Goal: Task Accomplishment & Management: Manage account settings

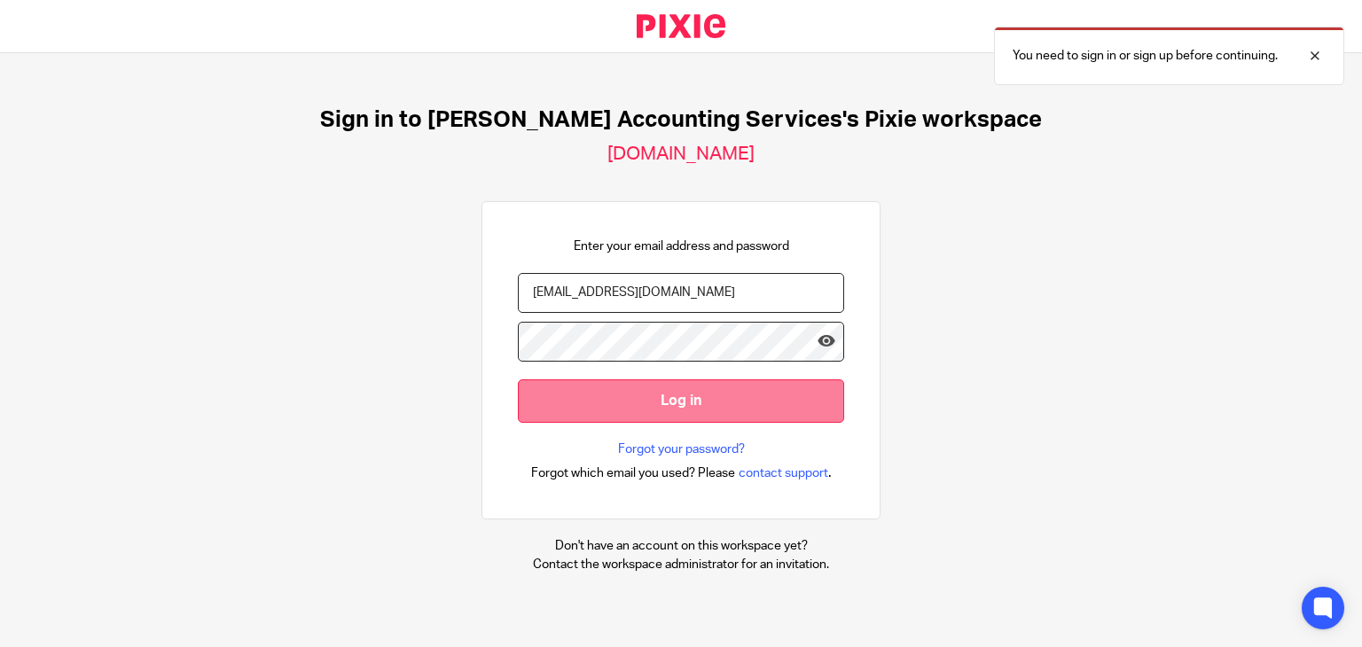
click at [572, 416] on input "Log in" at bounding box center [681, 401] width 326 height 43
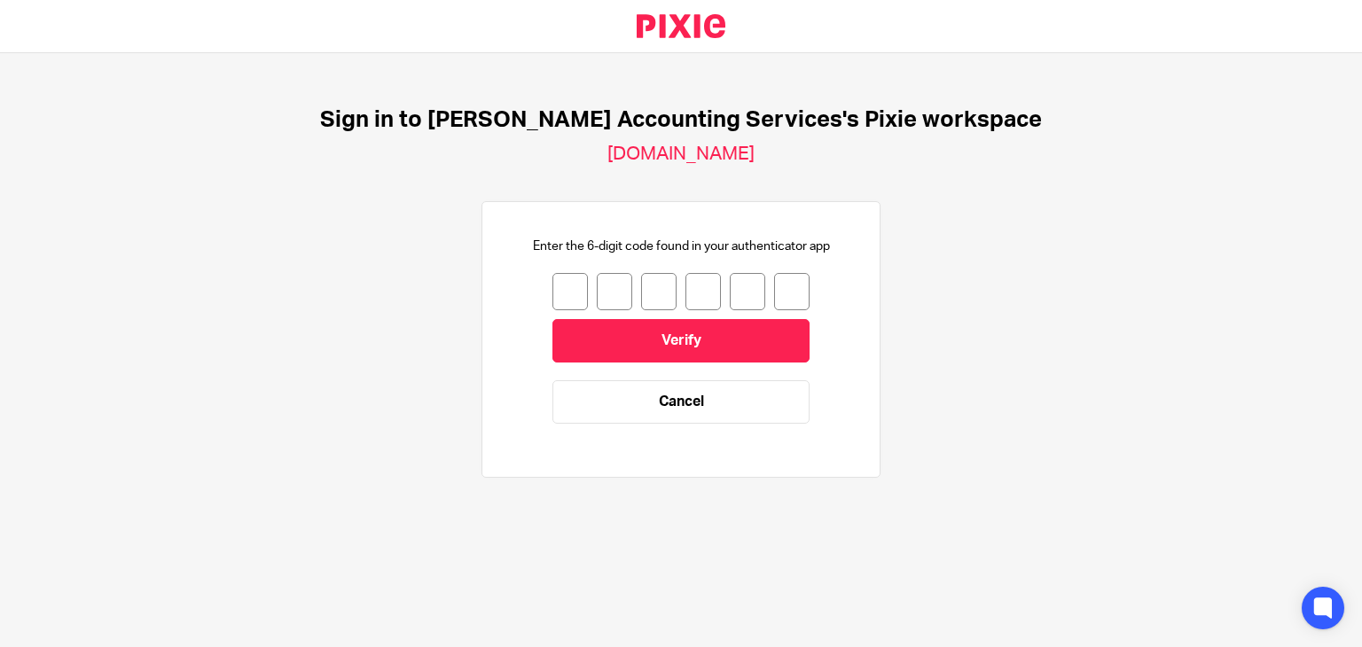
click at [570, 292] on input "number" at bounding box center [570, 291] width 35 height 37
click at [556, 285] on input "number" at bounding box center [570, 291] width 35 height 37
click at [559, 299] on input "number" at bounding box center [570, 291] width 35 height 37
type input "1"
type input "6"
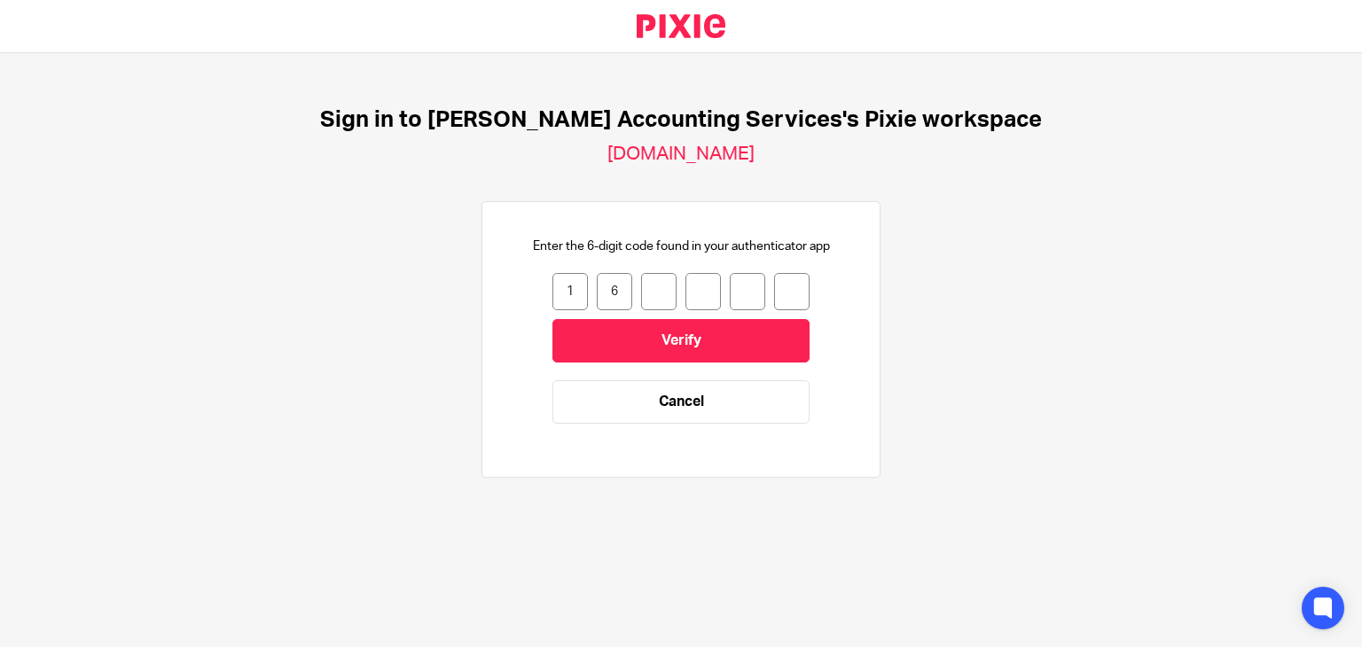
type input "7"
type input "2"
type input "1"
type input "0"
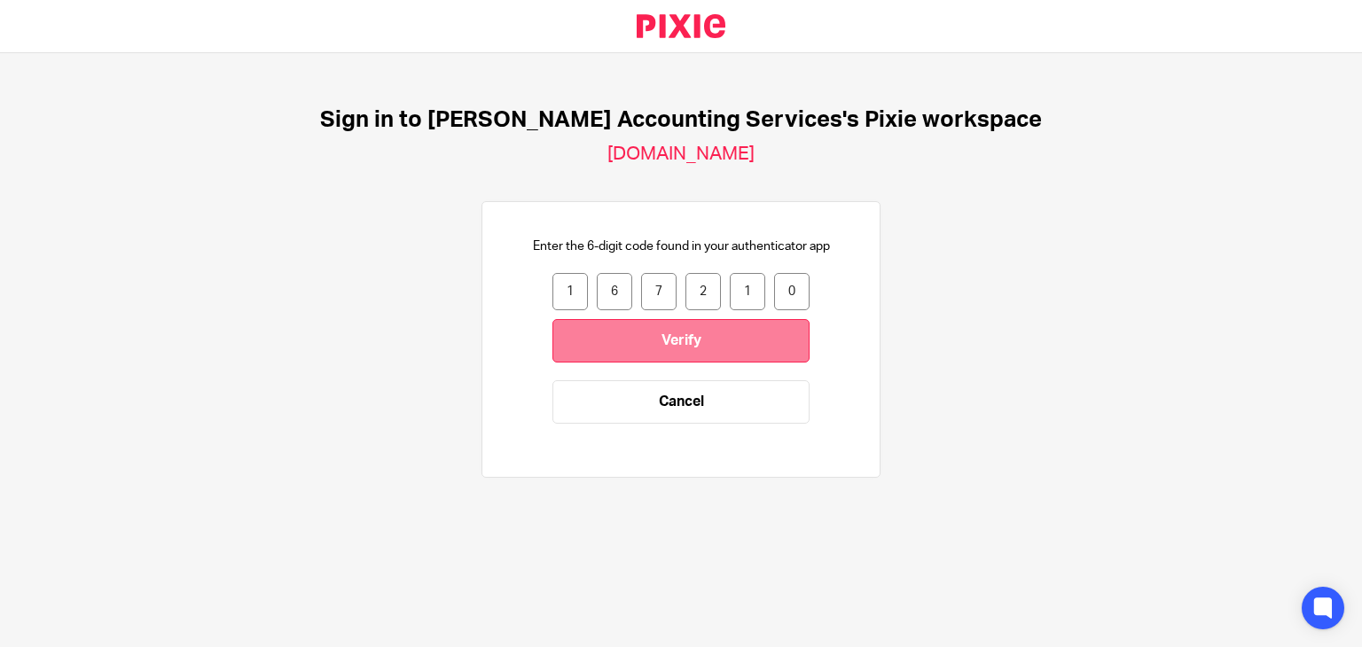
click at [657, 343] on input "Verify" at bounding box center [681, 340] width 257 height 43
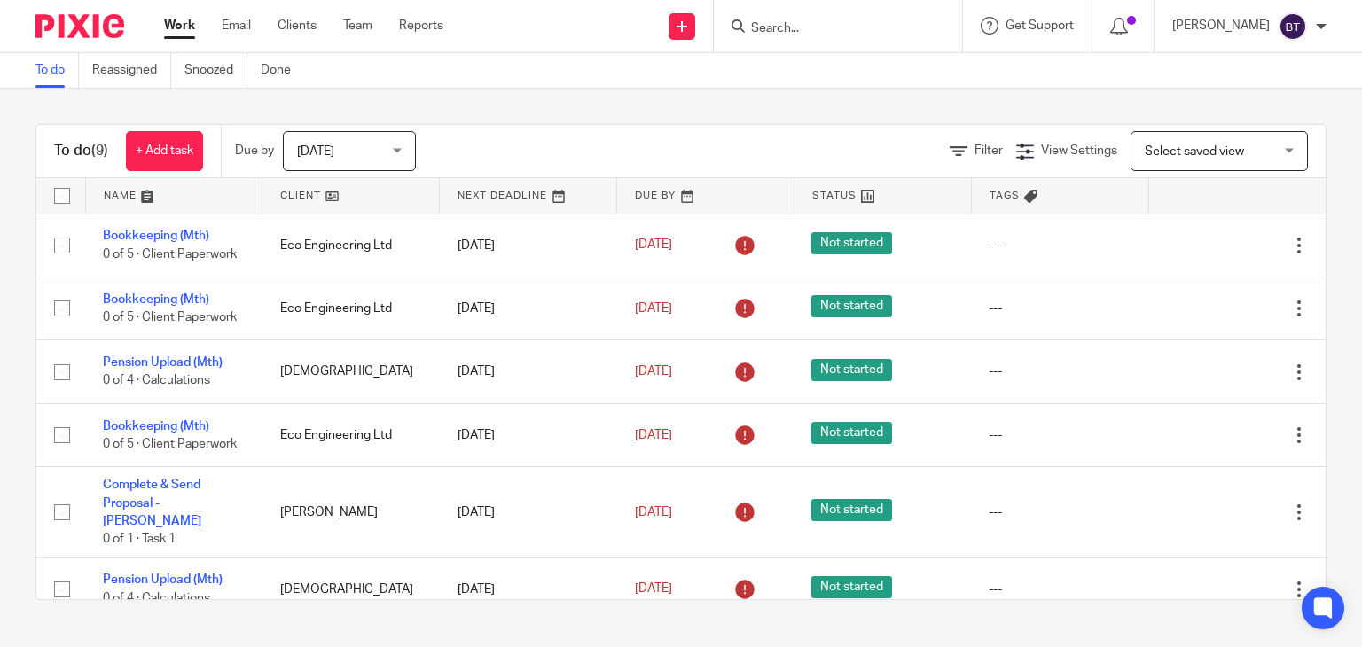
click at [805, 44] on div at bounding box center [838, 26] width 248 height 52
click at [823, 30] on input "Search" at bounding box center [829, 29] width 160 height 16
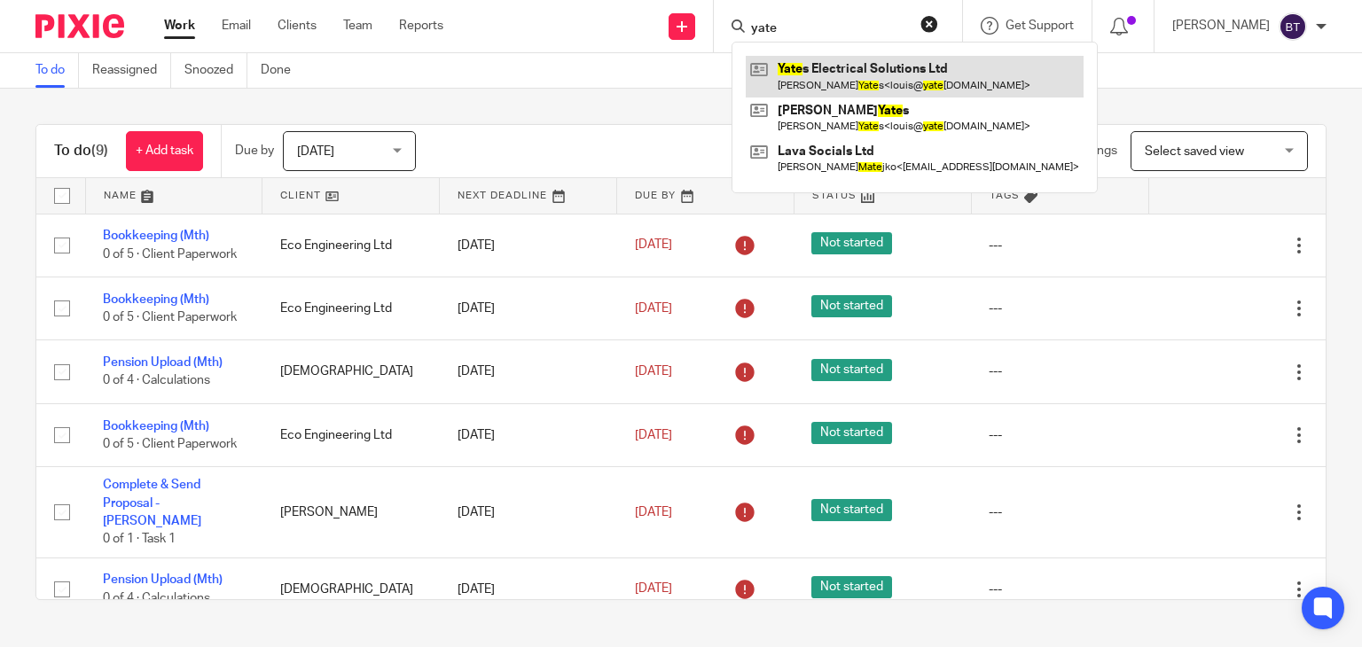
type input "yate"
click at [891, 89] on link at bounding box center [915, 76] width 338 height 41
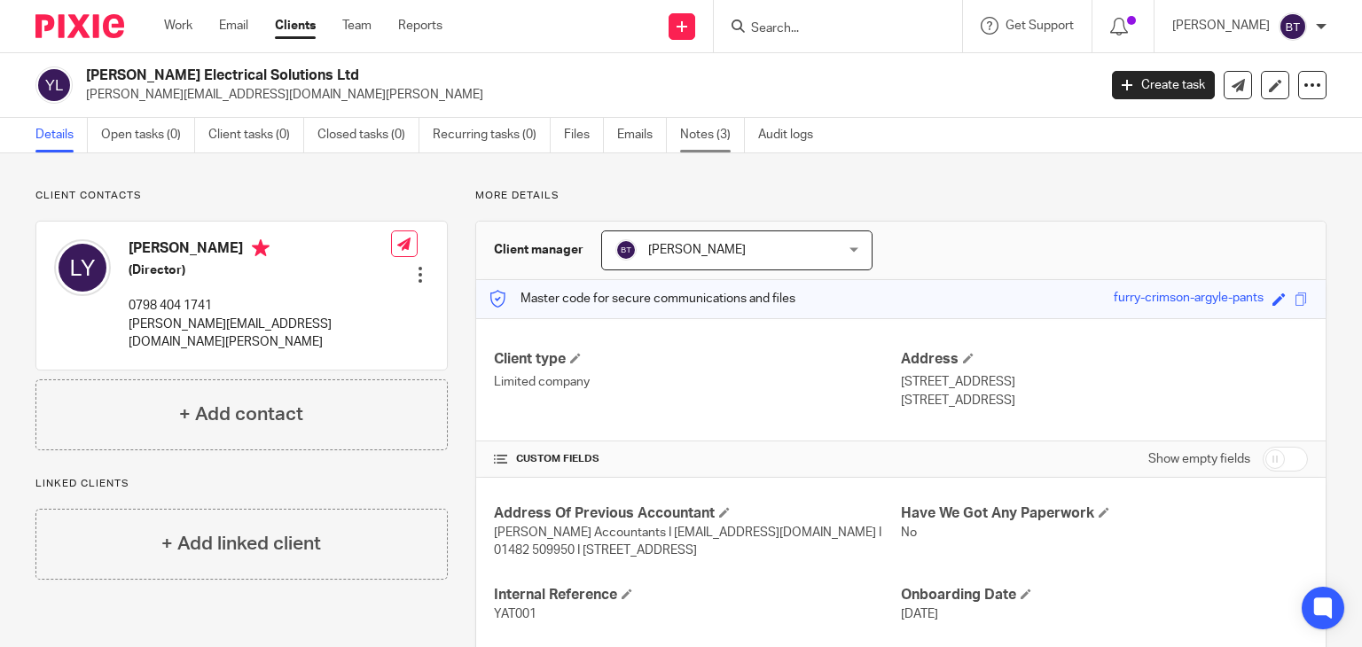
click at [703, 143] on link "Notes (3)" at bounding box center [712, 135] width 65 height 35
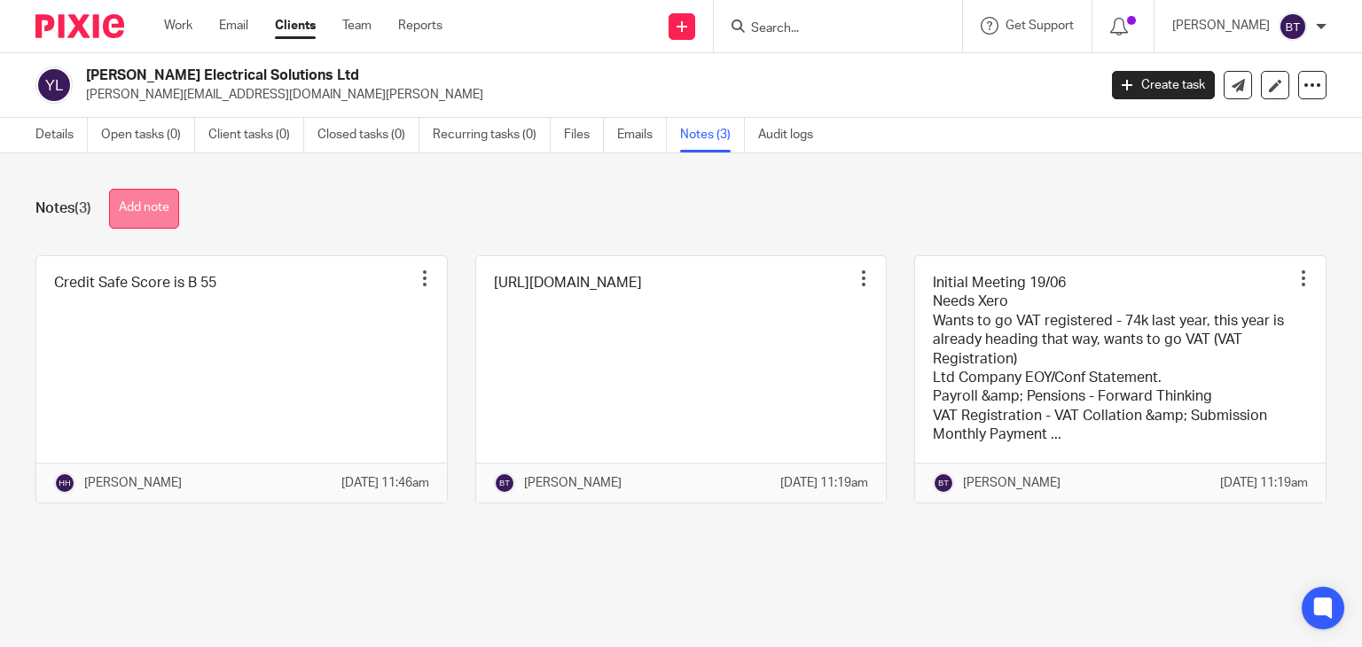
click at [134, 215] on button "Add note" at bounding box center [144, 209] width 70 height 40
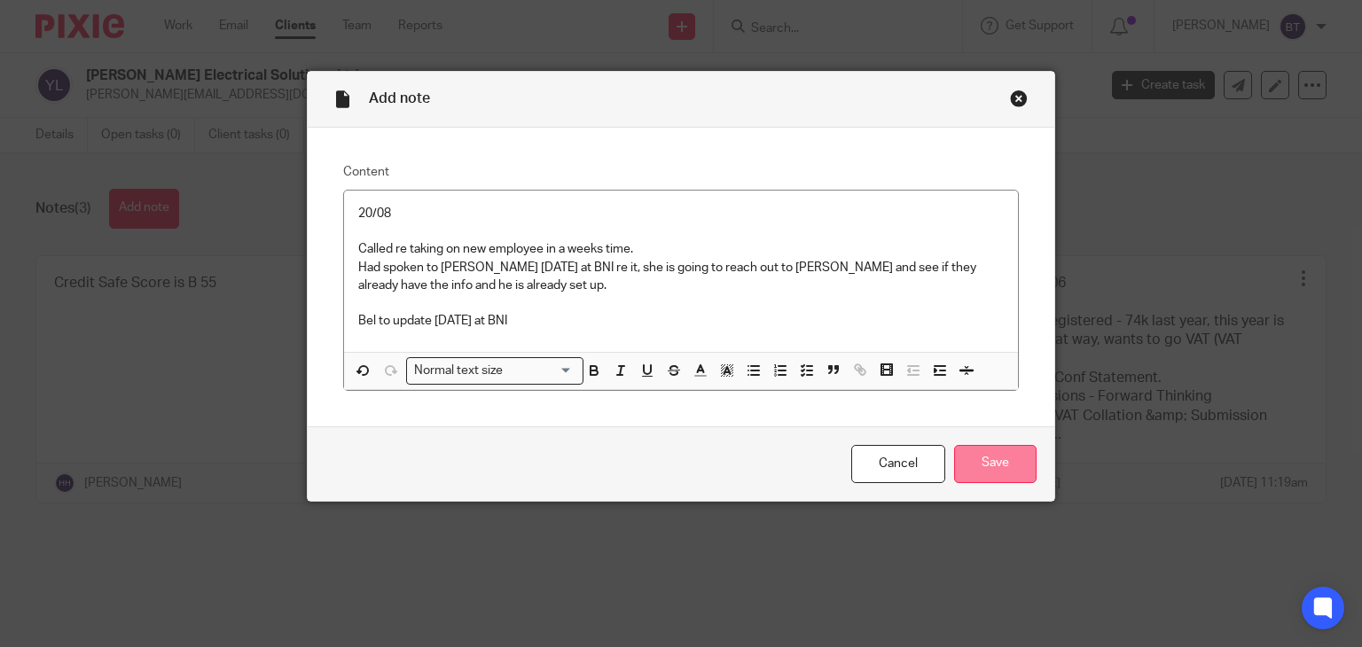
click at [989, 458] on input "Save" at bounding box center [995, 464] width 82 height 38
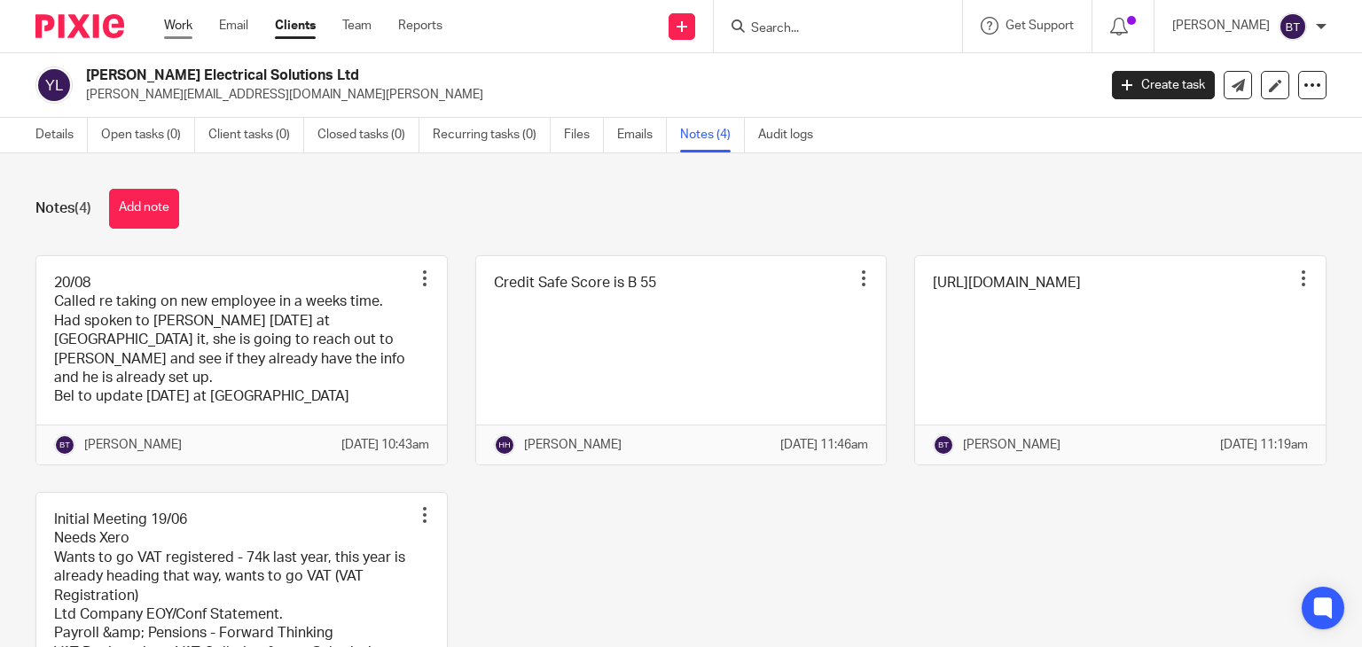
click at [185, 19] on link "Work" at bounding box center [178, 26] width 28 height 18
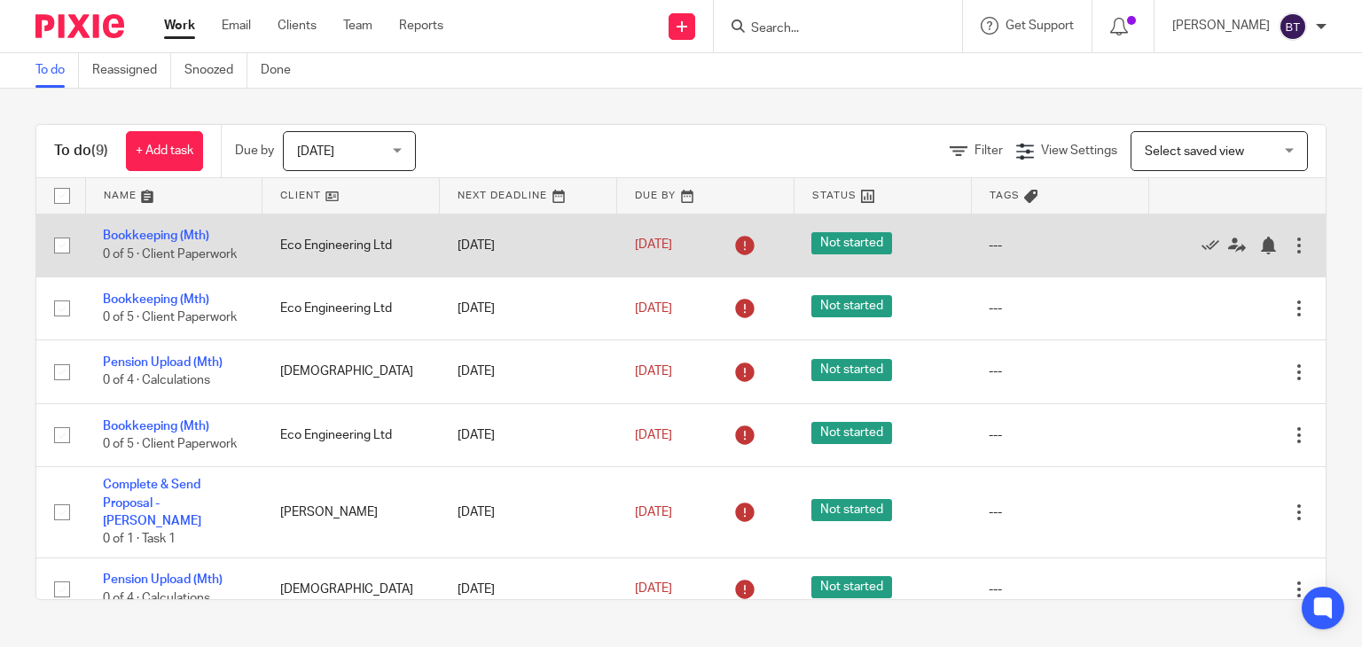
click at [1290, 246] on div at bounding box center [1299, 246] width 18 height 18
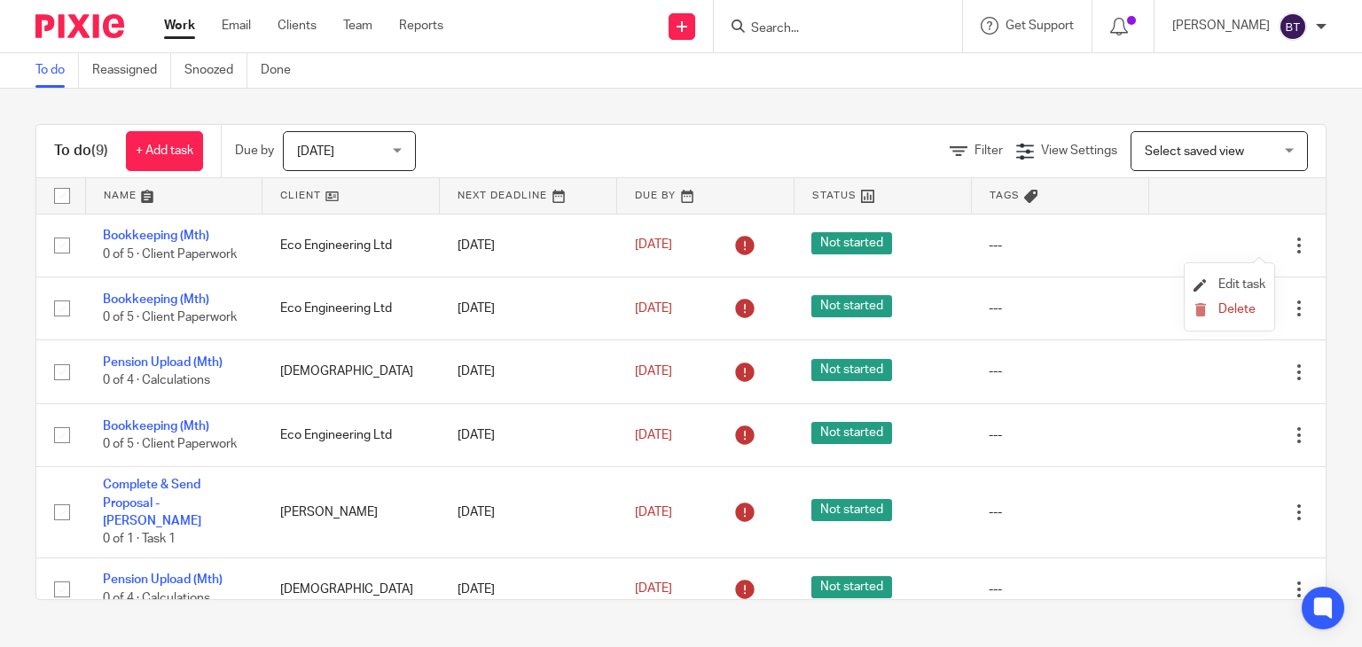
click at [1227, 277] on li "Edit task" at bounding box center [1230, 285] width 72 height 27
click at [1235, 285] on span "Edit task" at bounding box center [1242, 284] width 47 height 12
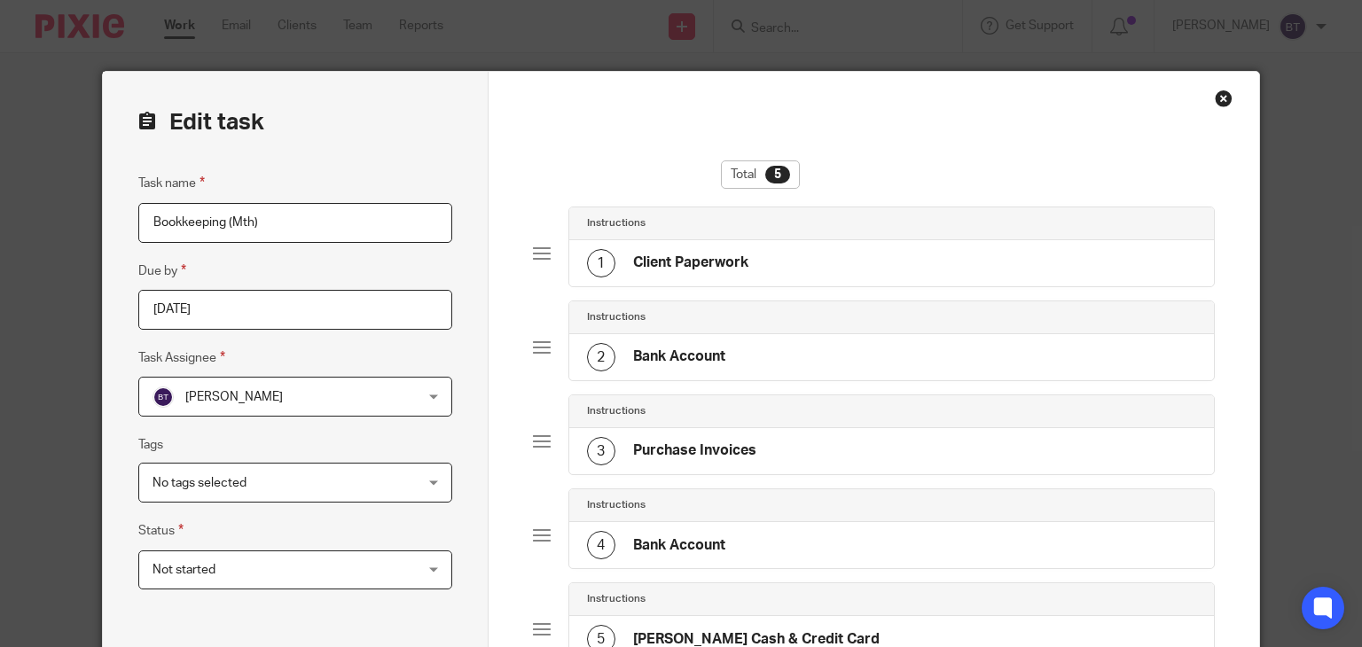
click at [1220, 102] on div "Close this dialog window" at bounding box center [1224, 99] width 18 height 18
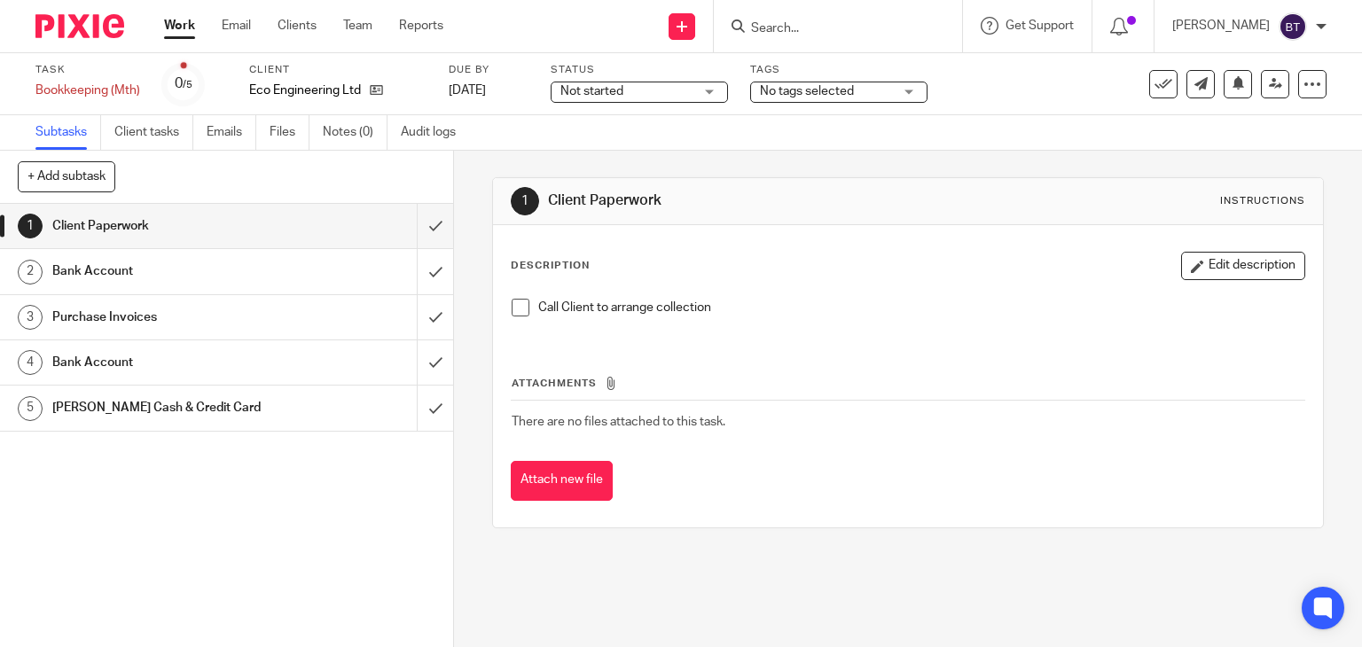
click at [171, 27] on link "Work" at bounding box center [179, 26] width 31 height 18
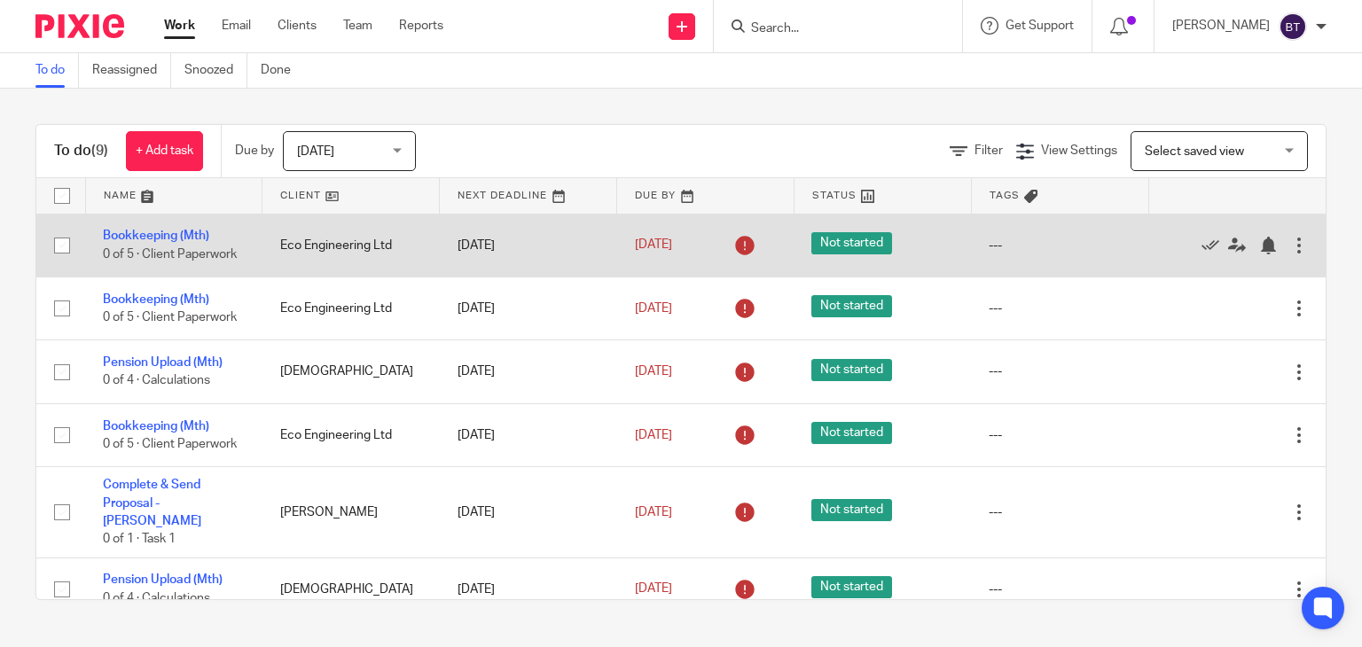
drag, startPoint x: 176, startPoint y: 235, endPoint x: 942, endPoint y: 271, distance: 767.1
click at [942, 271] on tr "Bookkeeping (Mth) 0 of 5 · Client Paperwork Eco Engineering Ltd [DATE] [DATE] N…" at bounding box center [681, 245] width 1290 height 63
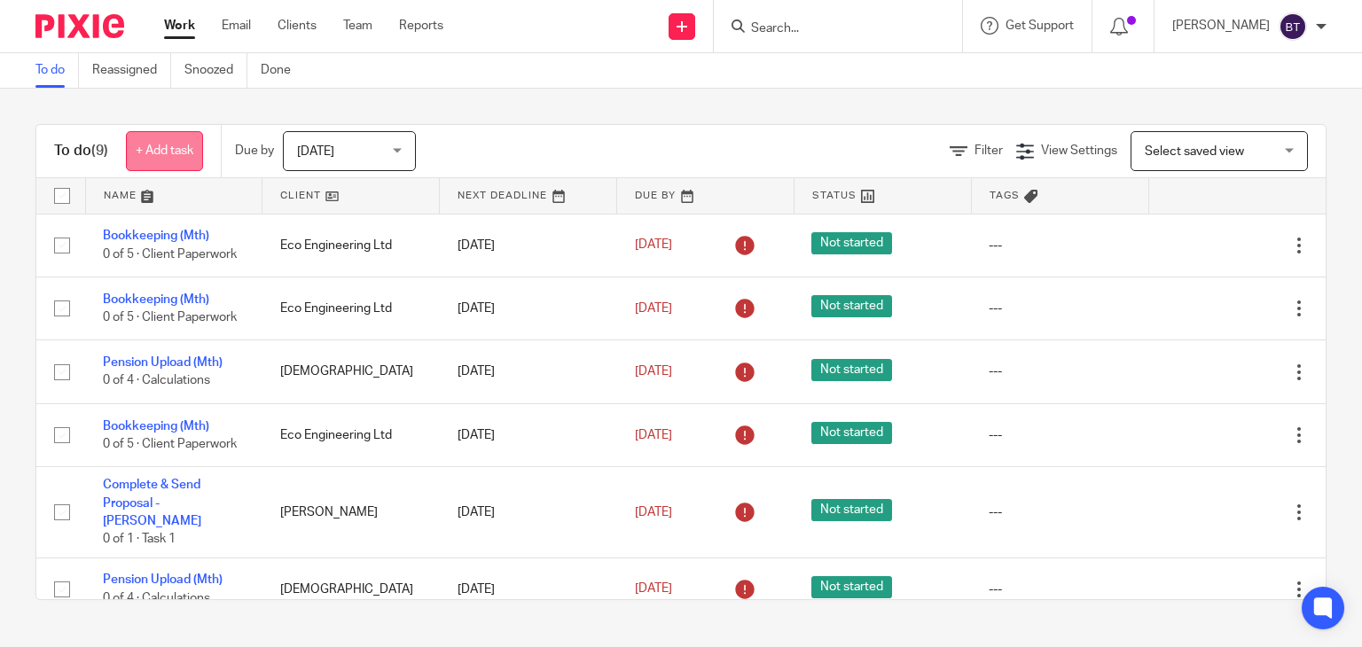
click at [160, 158] on link "+ Add task" at bounding box center [164, 151] width 77 height 40
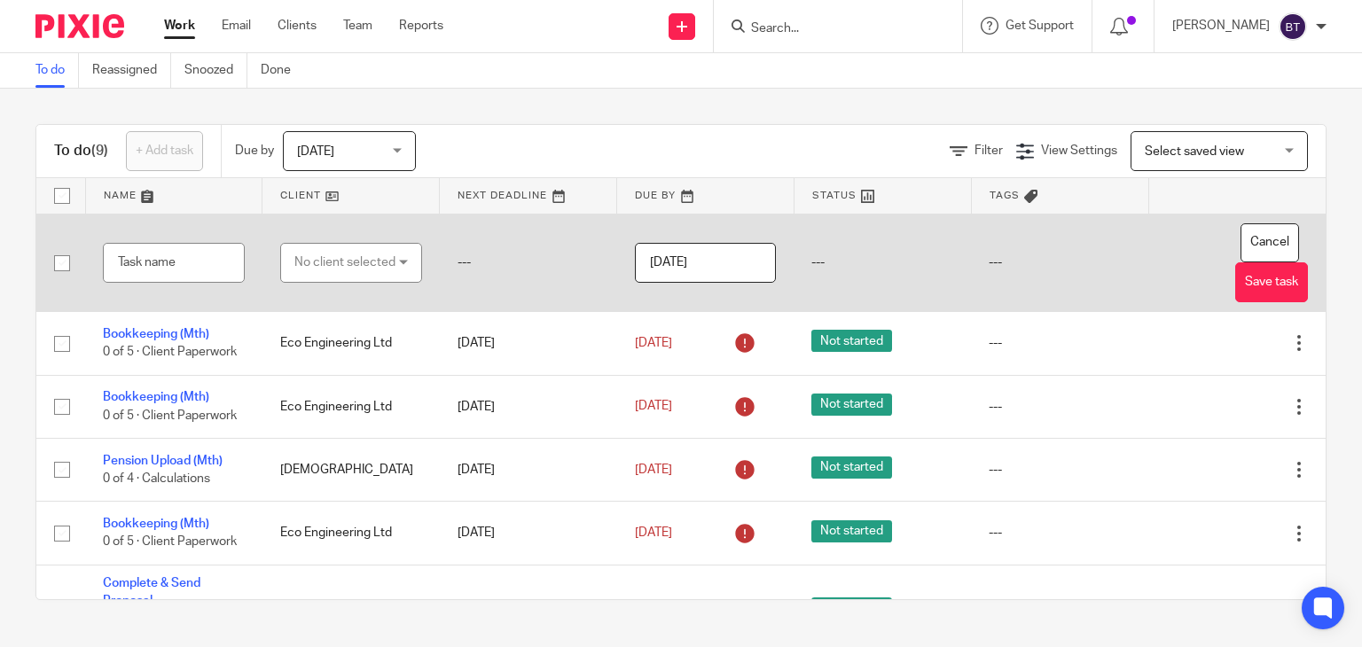
click at [351, 258] on div "No client selected" at bounding box center [344, 262] width 101 height 37
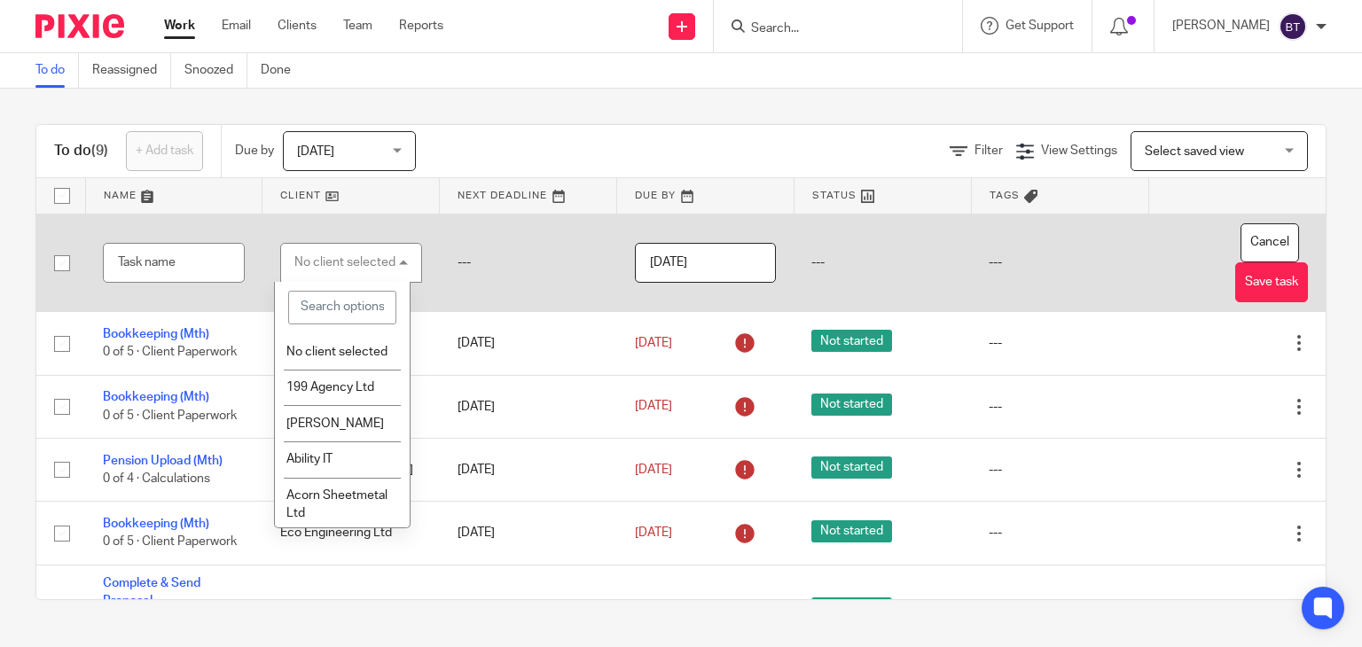
click at [351, 256] on div "No client selected" at bounding box center [344, 262] width 101 height 12
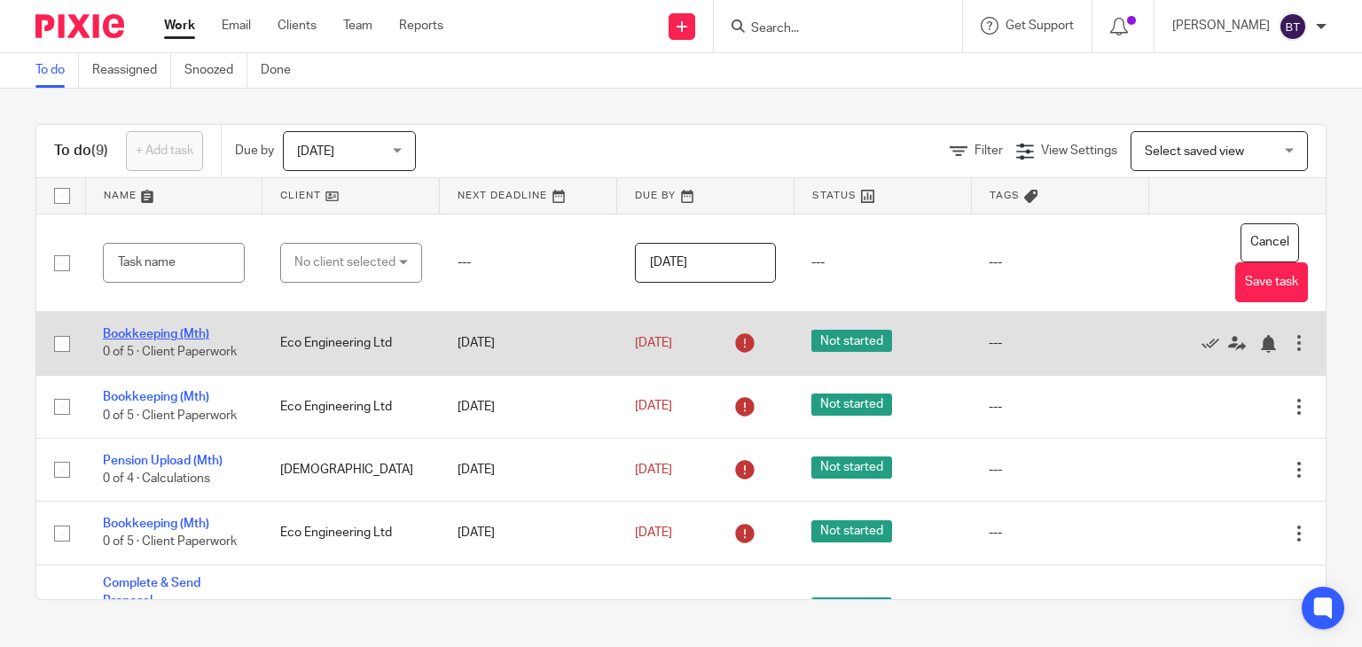
click at [163, 338] on link "Bookkeeping (Mth)" at bounding box center [156, 334] width 106 height 12
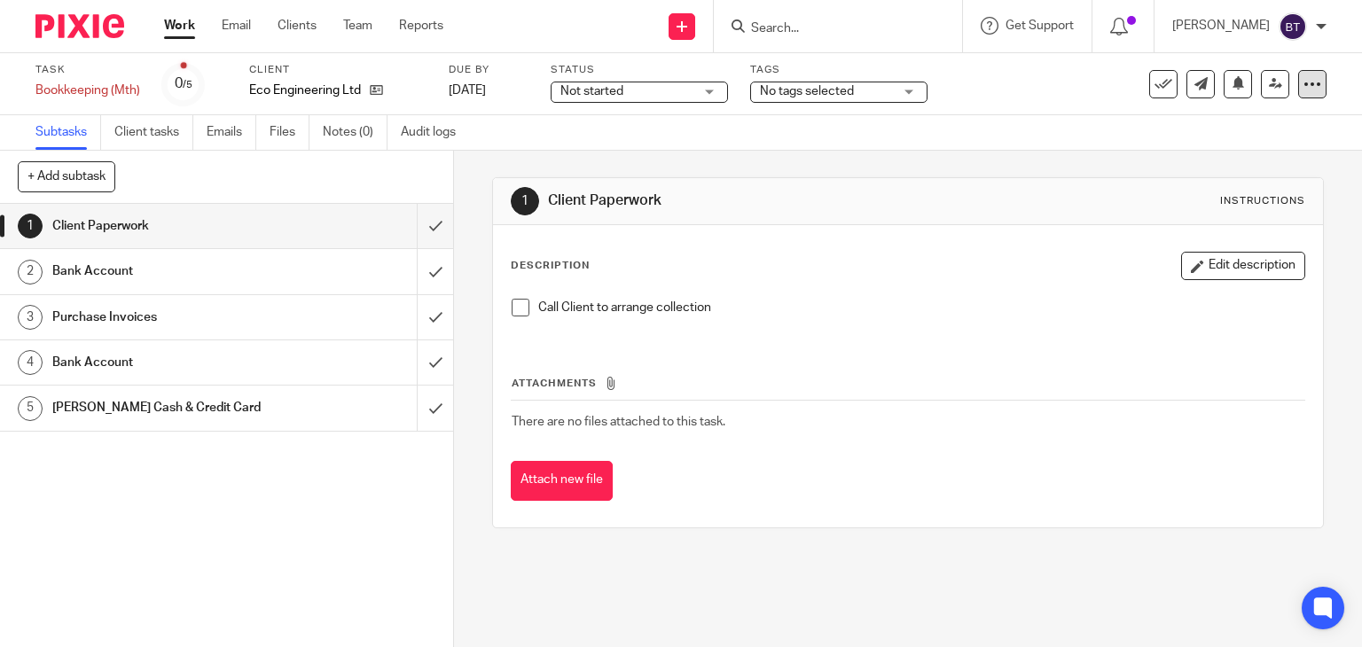
click at [1298, 91] on div at bounding box center [1312, 84] width 28 height 28
click at [1277, 131] on span "See template in use" at bounding box center [1241, 128] width 110 height 12
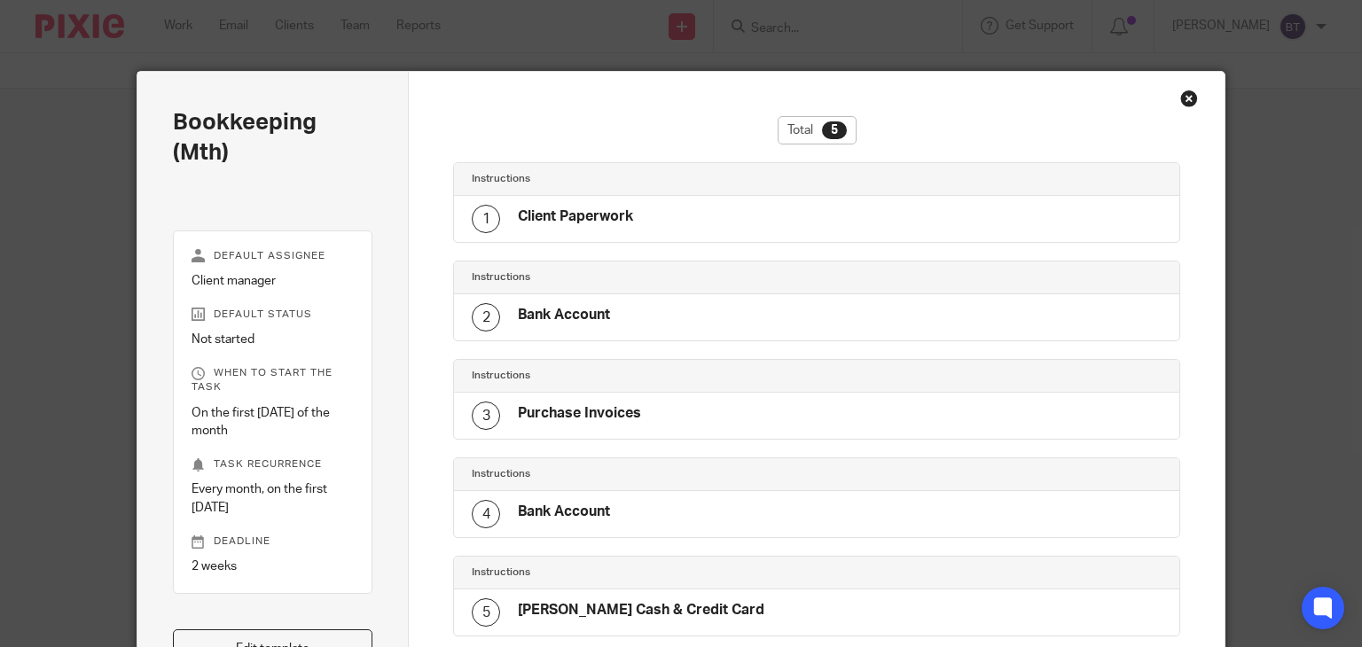
scroll to position [20, 0]
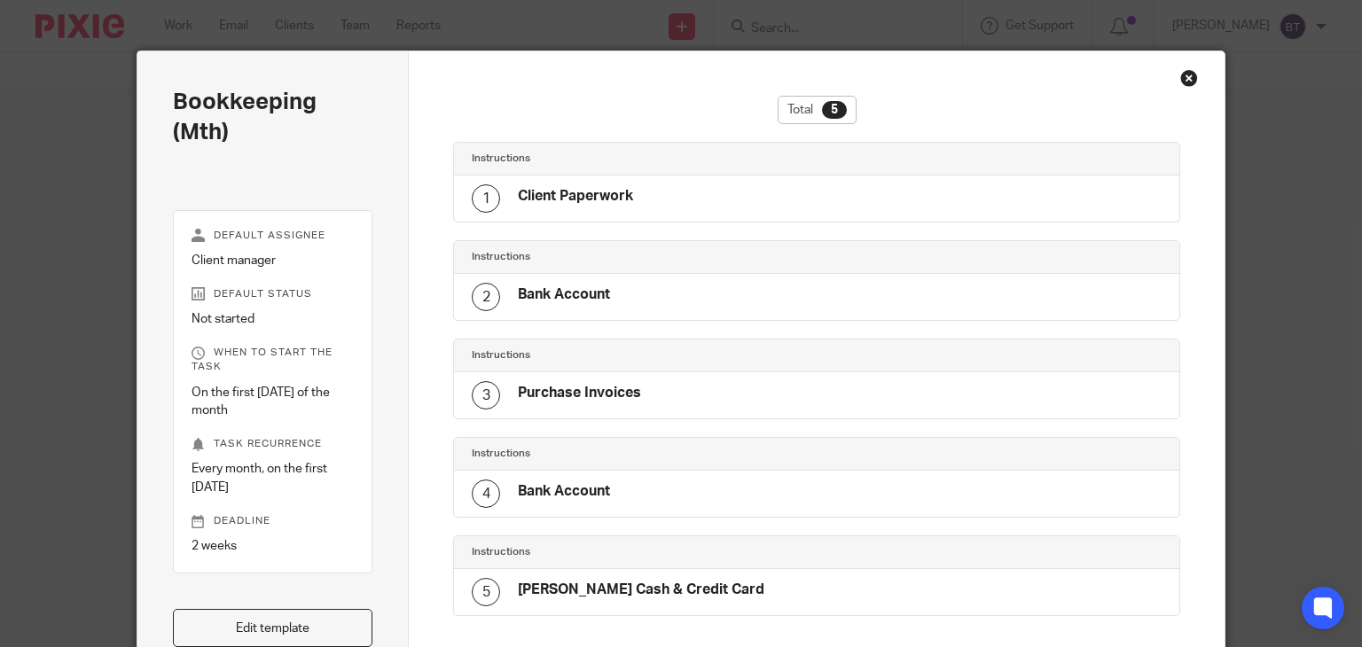
click at [1185, 79] on div "Close this dialog window" at bounding box center [1189, 78] width 18 height 18
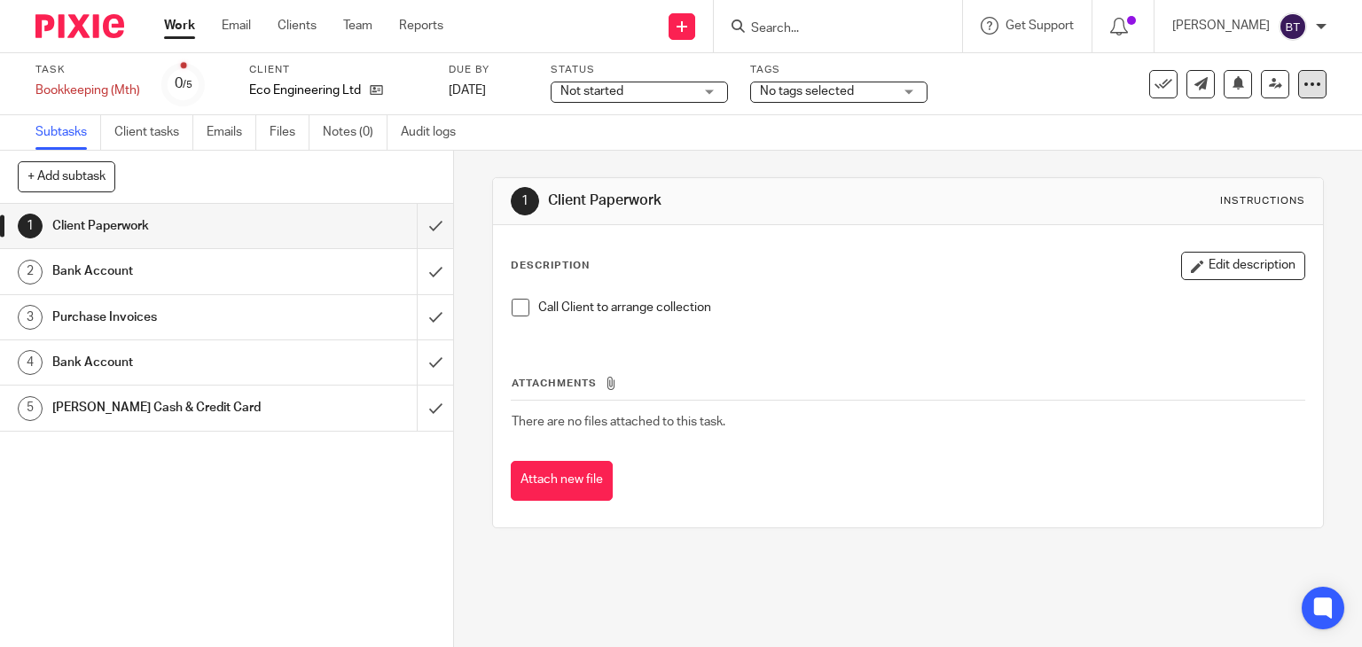
click at [1298, 86] on div at bounding box center [1312, 84] width 28 height 28
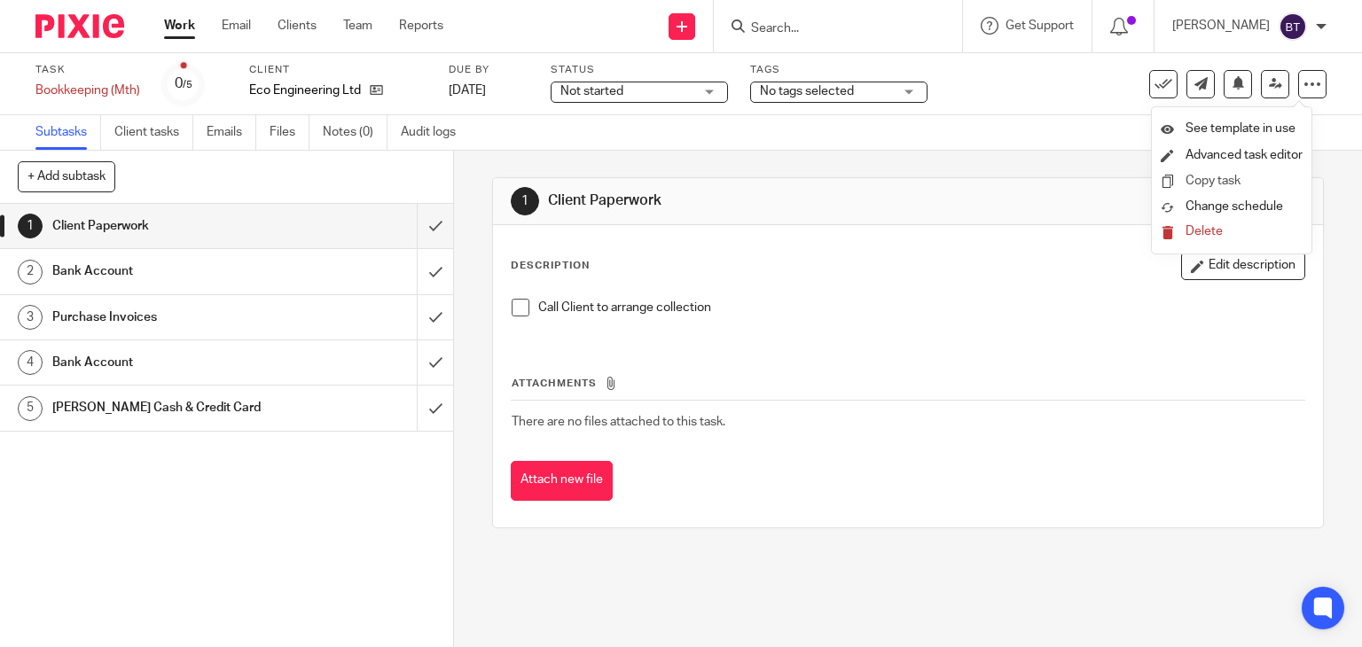
click at [1196, 179] on link "Copy task" at bounding box center [1213, 181] width 55 height 12
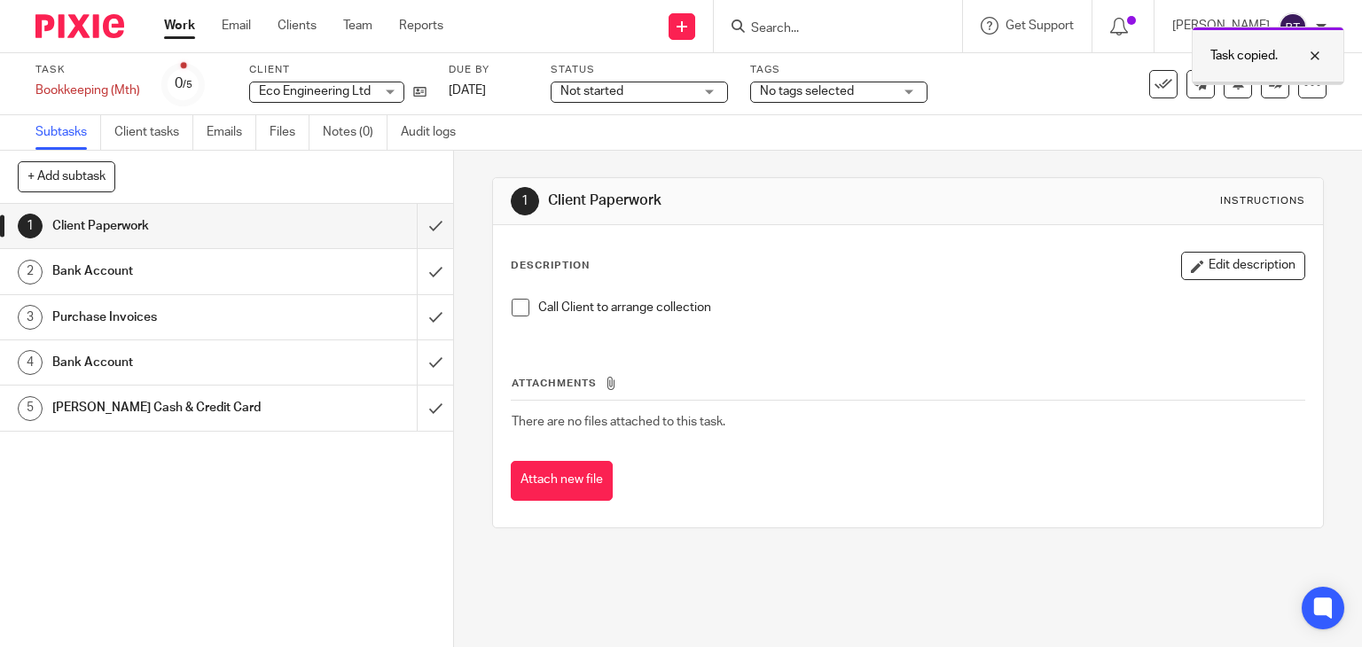
click at [1317, 59] on div at bounding box center [1302, 55] width 48 height 21
click at [714, 40] on div "Send new email Create task Add client" at bounding box center [682, 26] width 63 height 52
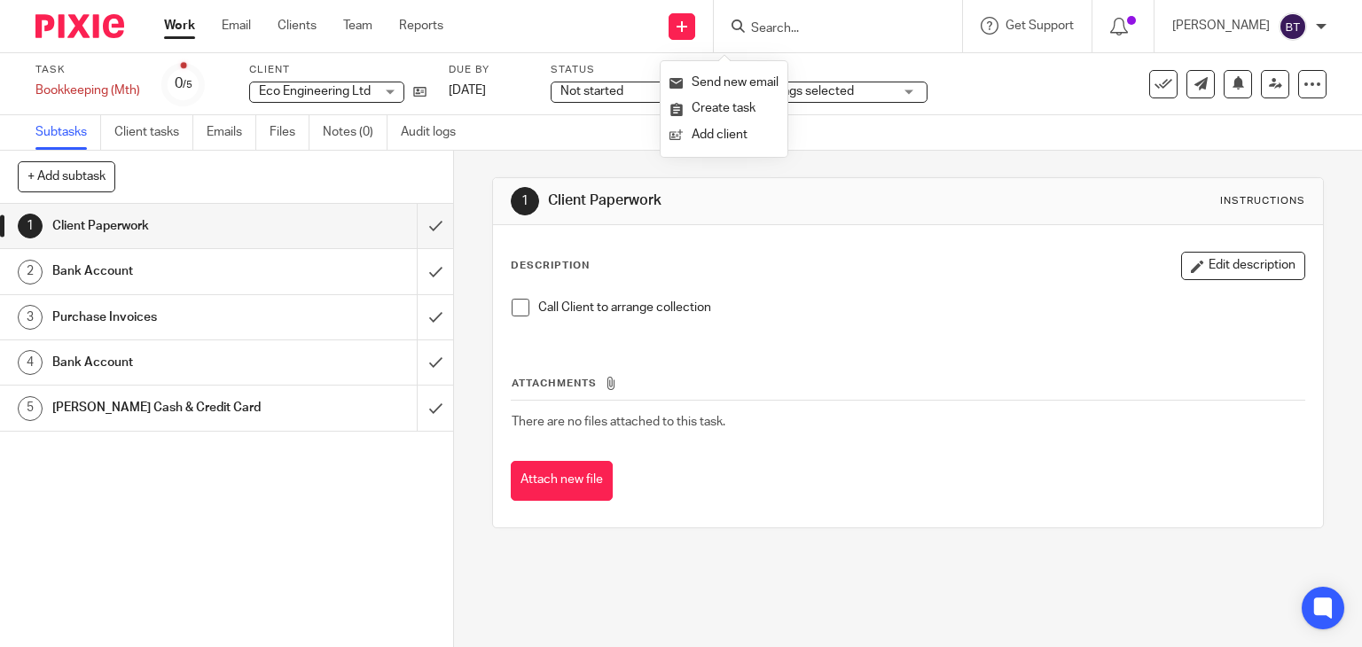
click at [387, 249] on link "2 Bank Account" at bounding box center [208, 271] width 417 height 44
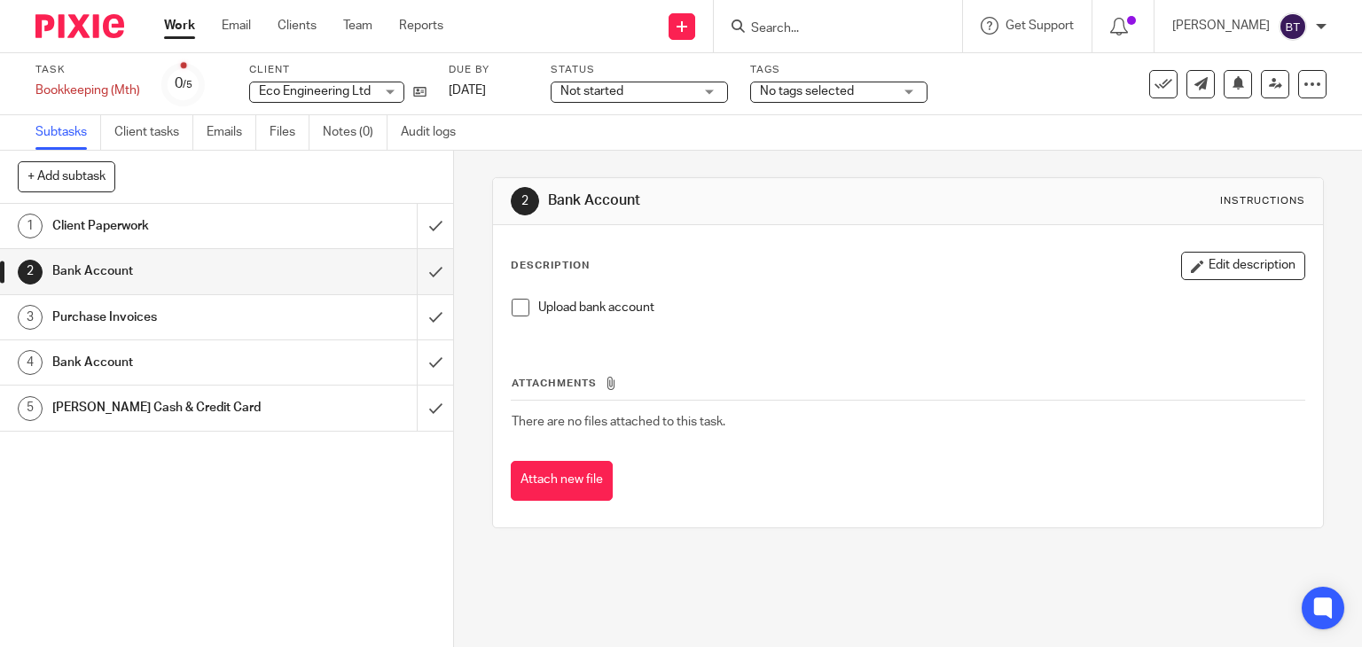
click at [77, 40] on div at bounding box center [73, 26] width 146 height 52
click at [80, 34] on img at bounding box center [79, 26] width 89 height 24
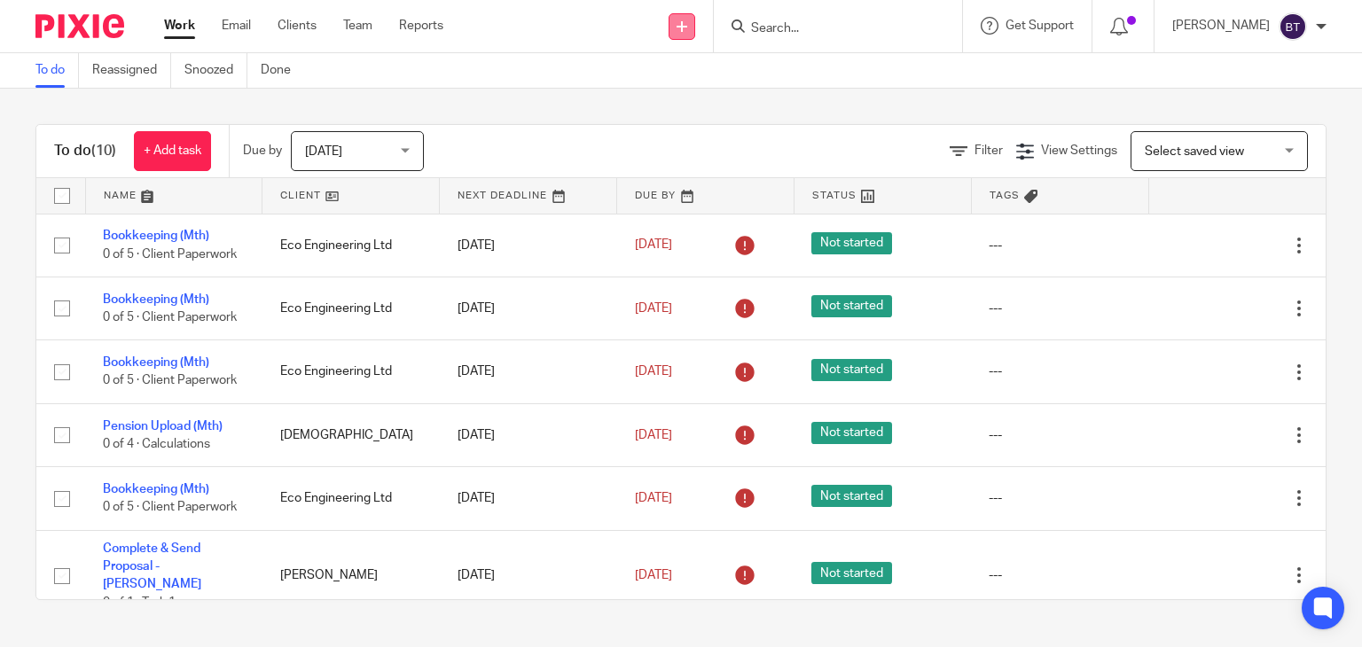
click at [695, 31] on link at bounding box center [682, 26] width 27 height 27
click at [710, 139] on link "Add client" at bounding box center [724, 135] width 109 height 26
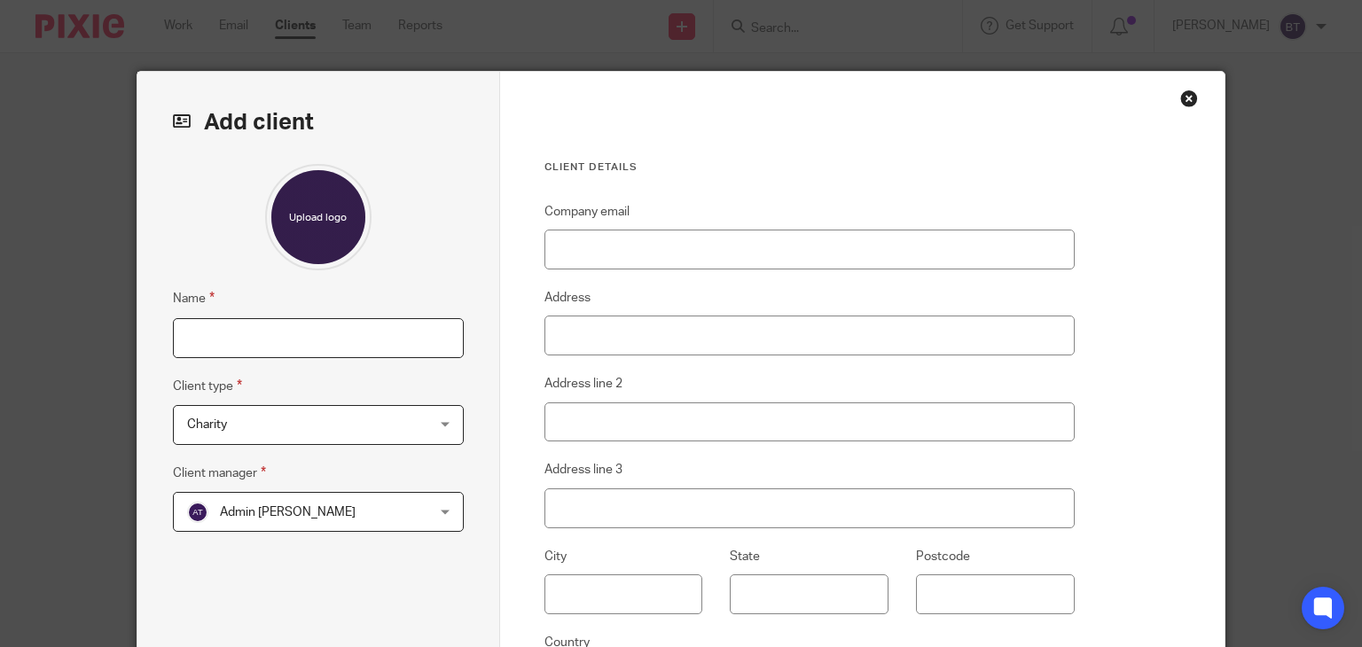
click at [227, 341] on input "Name" at bounding box center [318, 338] width 291 height 40
type input "h"
type input "Happy Nkomo"
click at [222, 433] on span "Charity" at bounding box center [297, 424] width 221 height 37
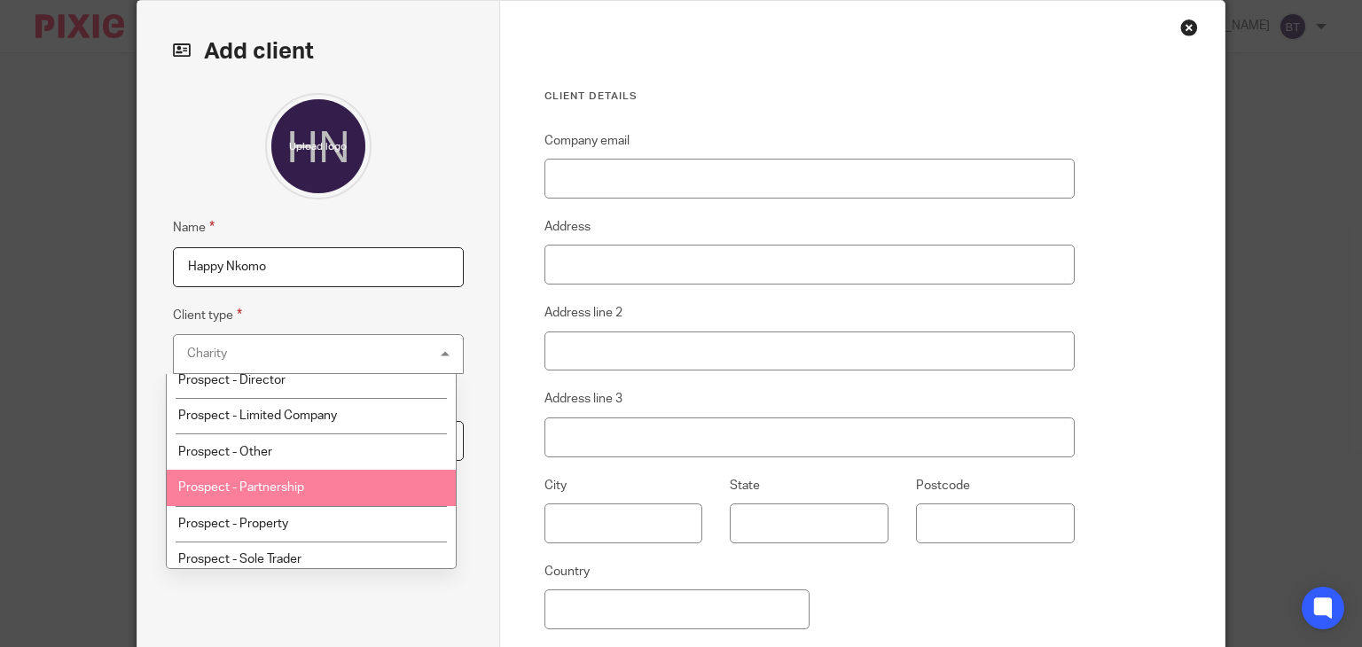
scroll to position [284, 0]
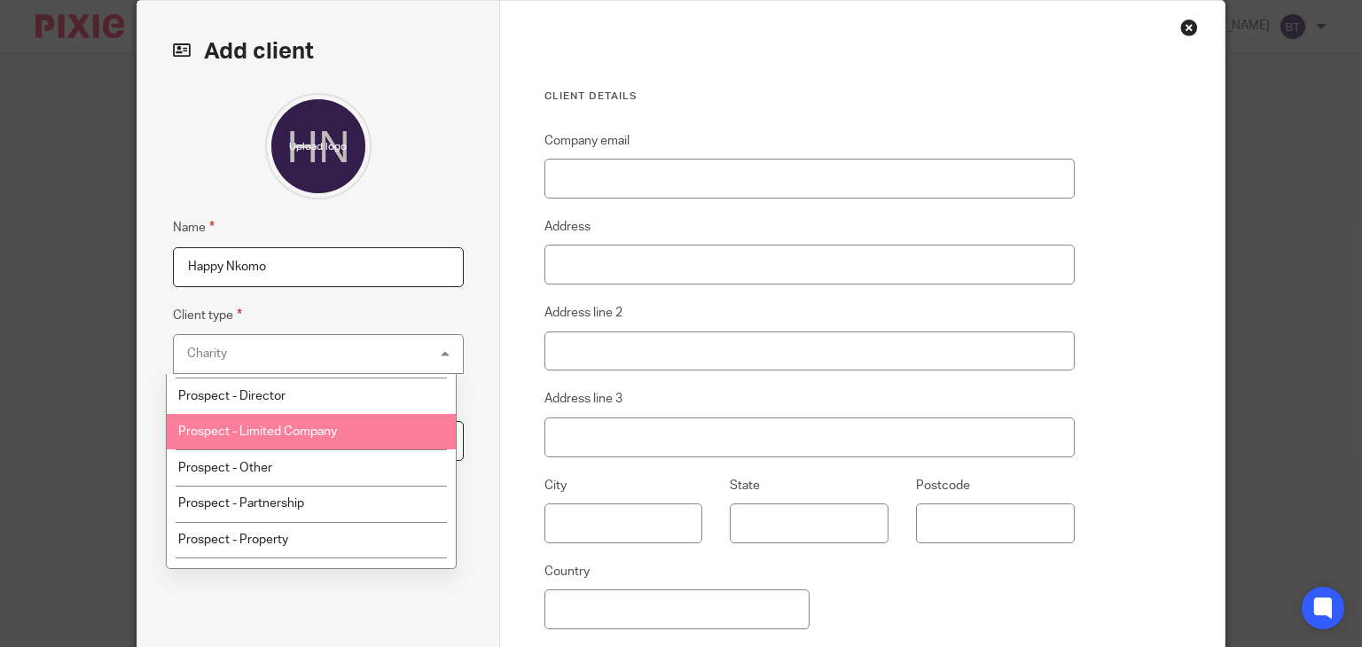
click at [350, 422] on li "Prospect - Limited Company" at bounding box center [311, 432] width 289 height 36
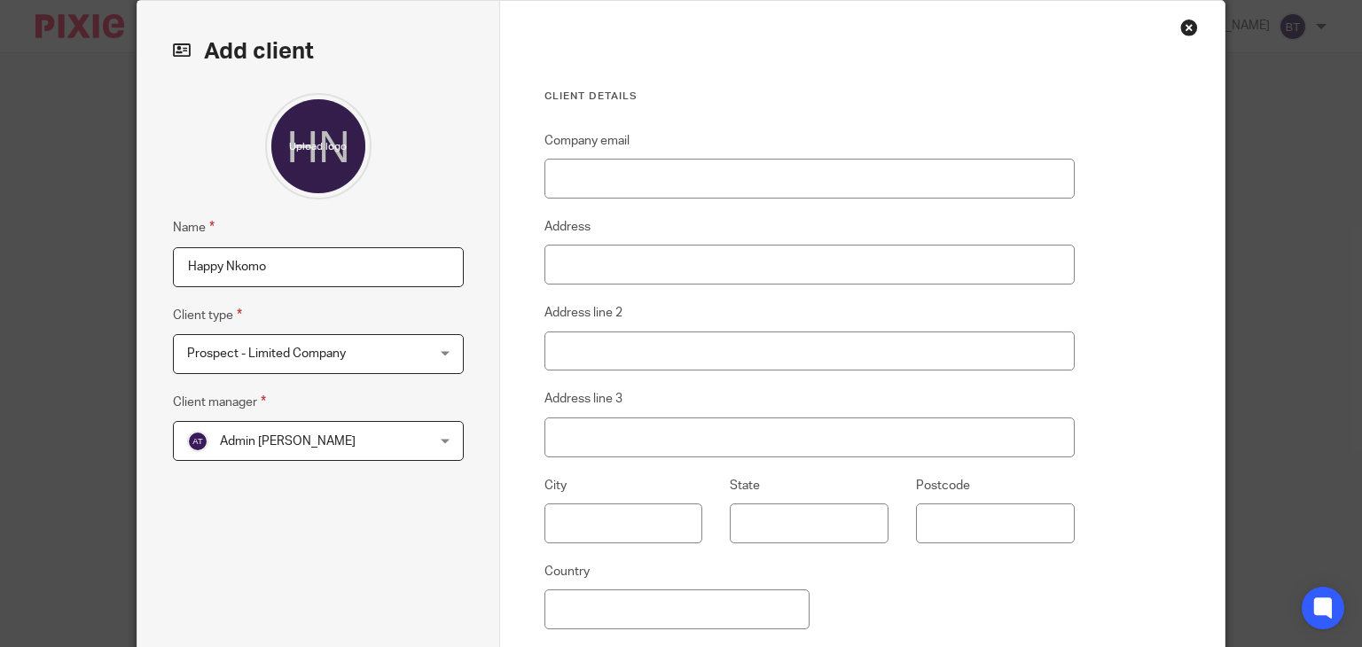
click at [350, 435] on span "Admin Turpin" at bounding box center [297, 440] width 221 height 37
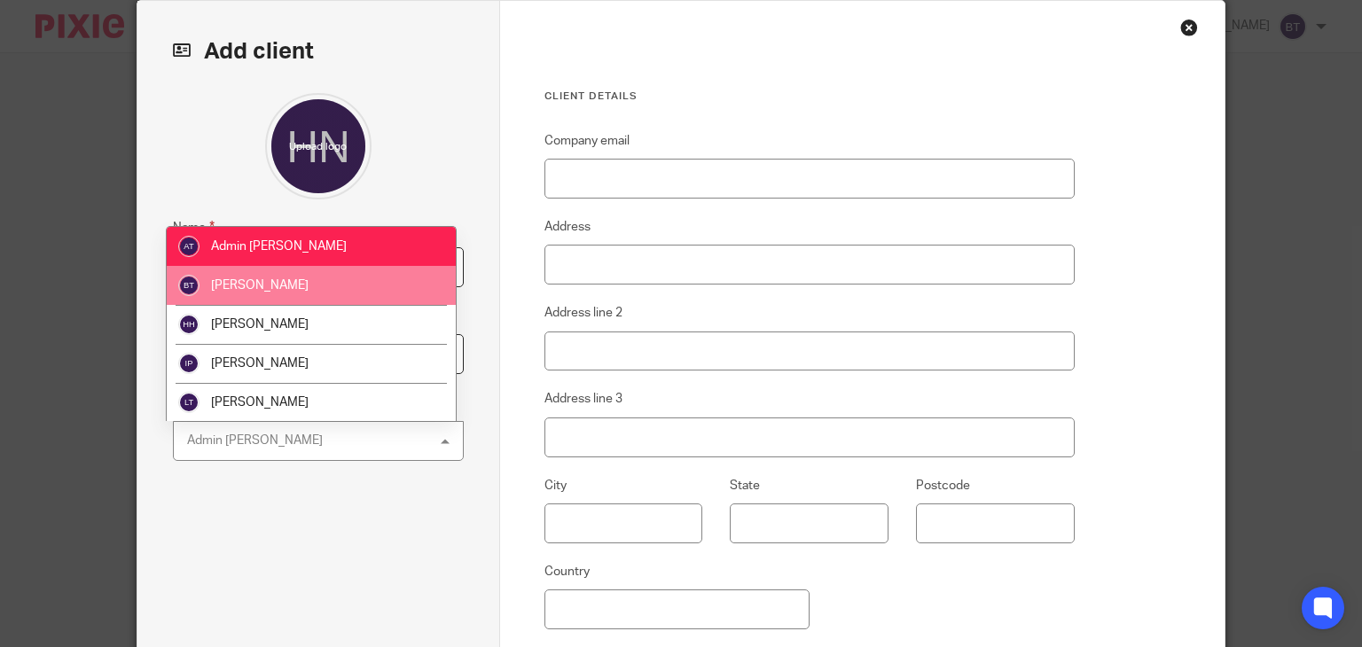
click at [324, 295] on li "[PERSON_NAME]" at bounding box center [311, 285] width 289 height 39
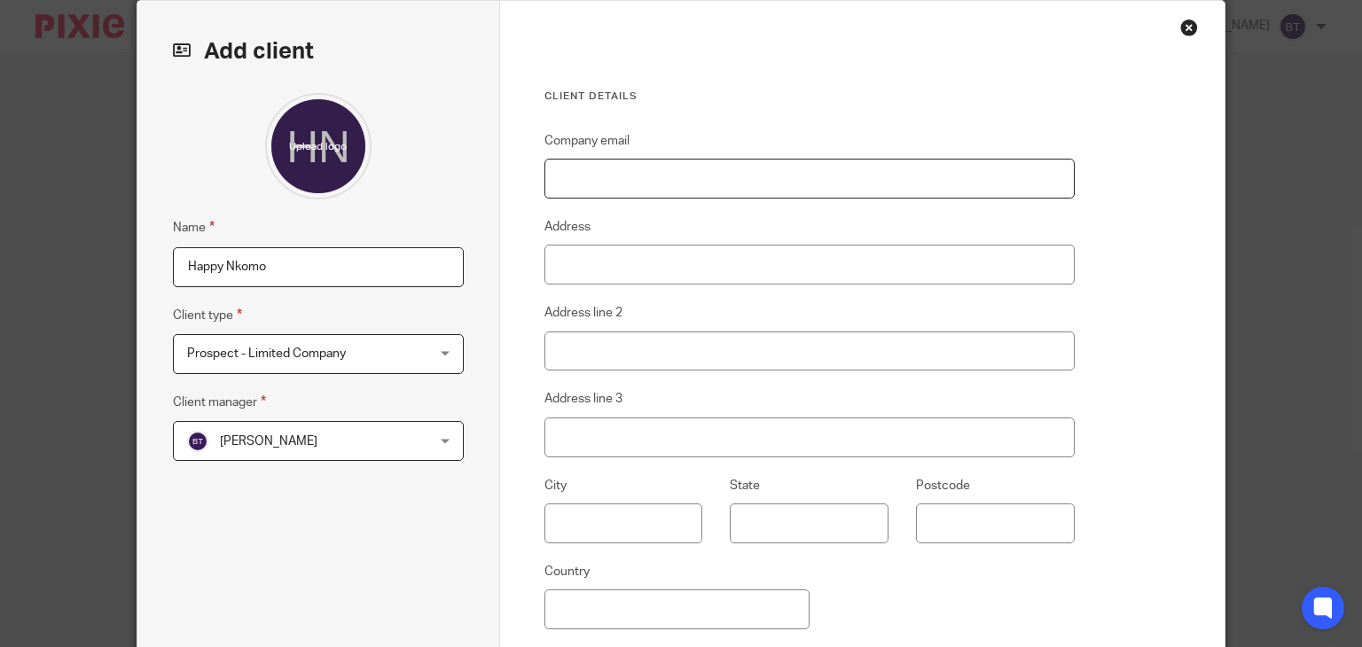
click at [631, 188] on input "Company email" at bounding box center [810, 179] width 530 height 40
paste input "Cleans@endless-services.co.uk"
type input "Cleans@endless-services.co.uk"
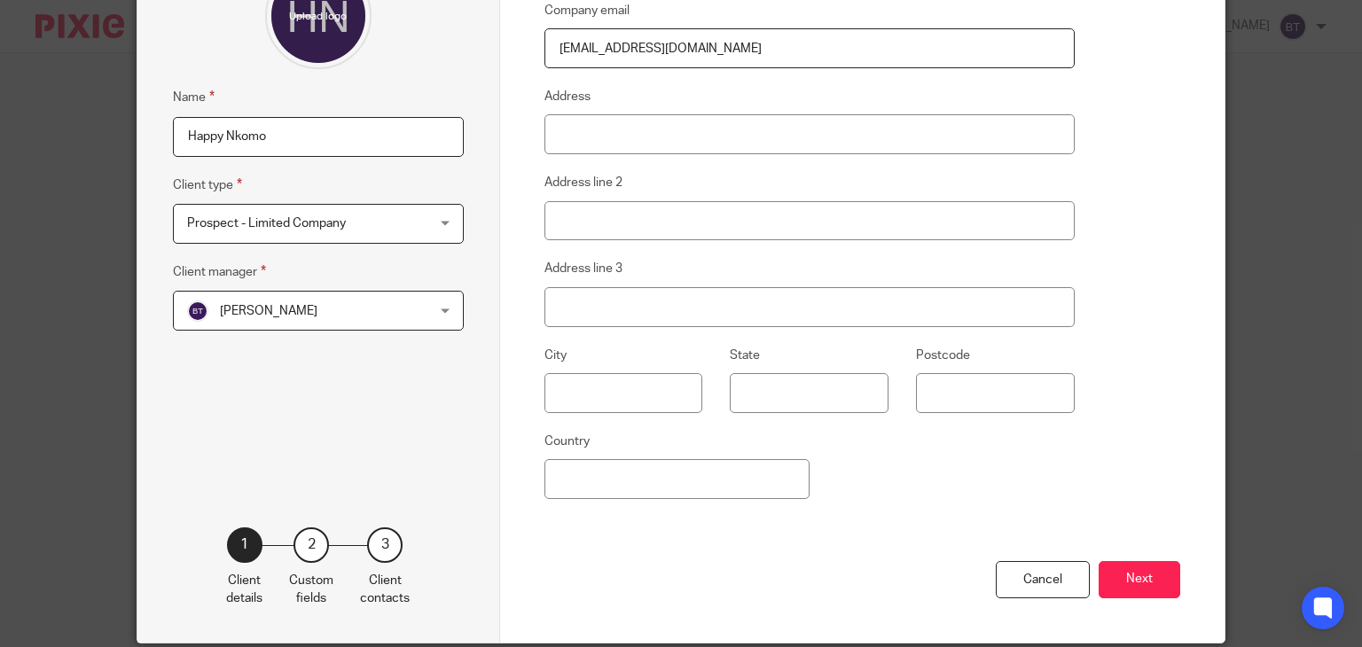
scroll to position [266, 0]
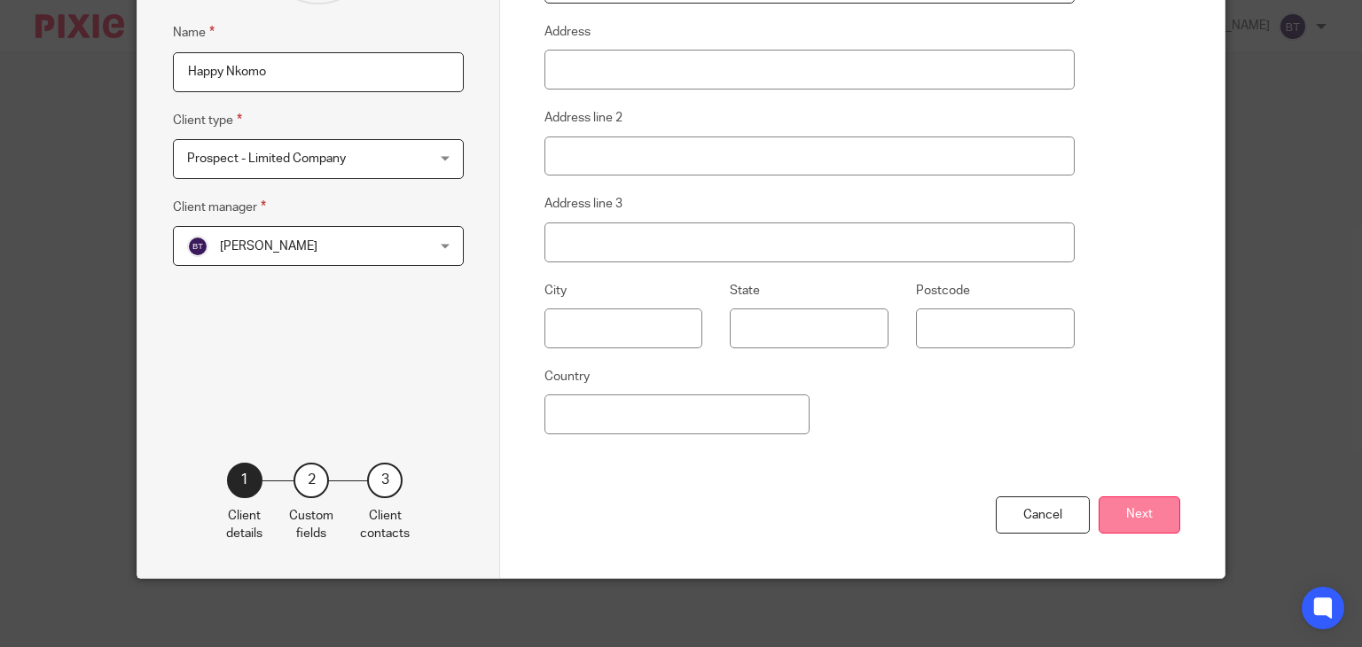
click at [1113, 515] on button "Next" at bounding box center [1140, 516] width 82 height 38
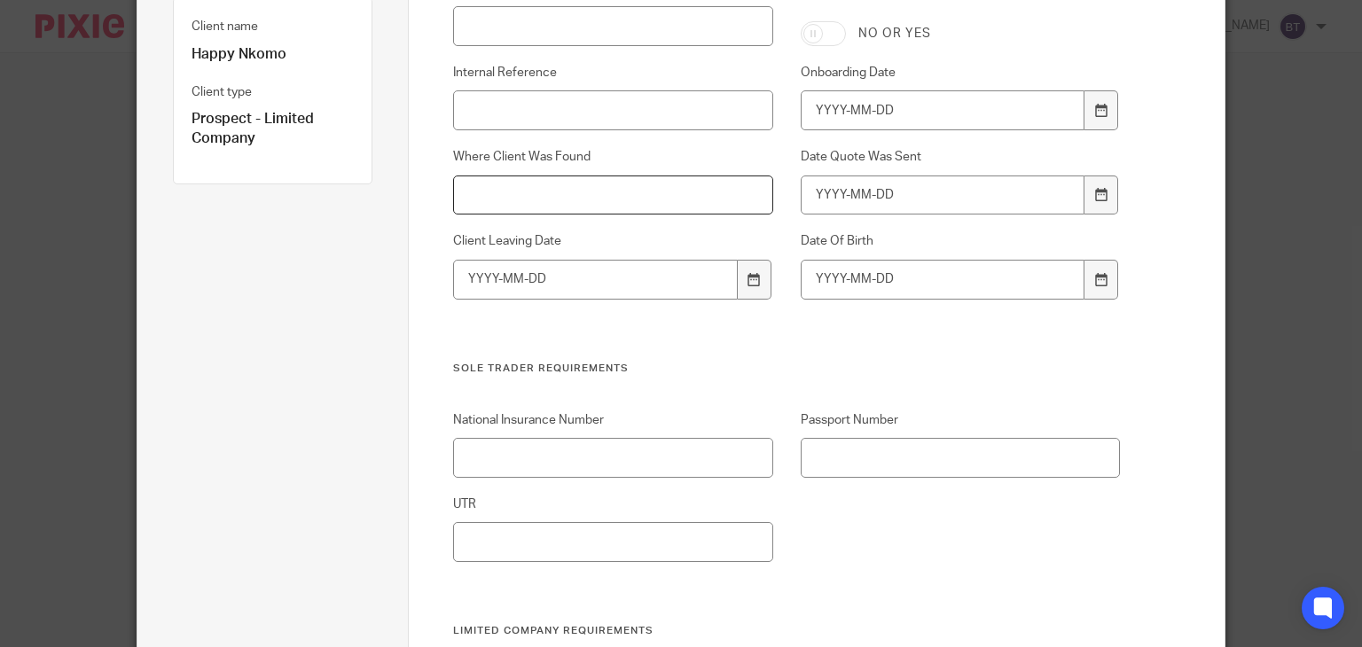
click at [501, 201] on input "Where Client Was Found" at bounding box center [612, 196] width 319 height 40
type input "BNI"
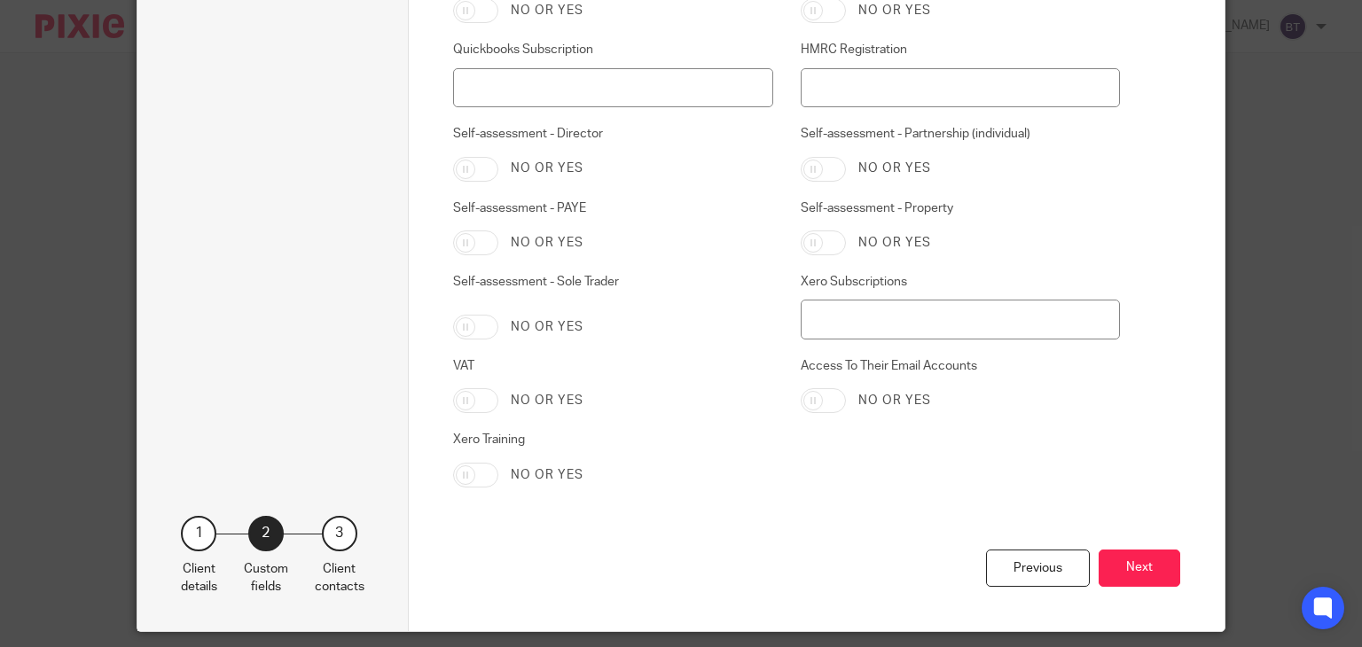
scroll to position [3849, 0]
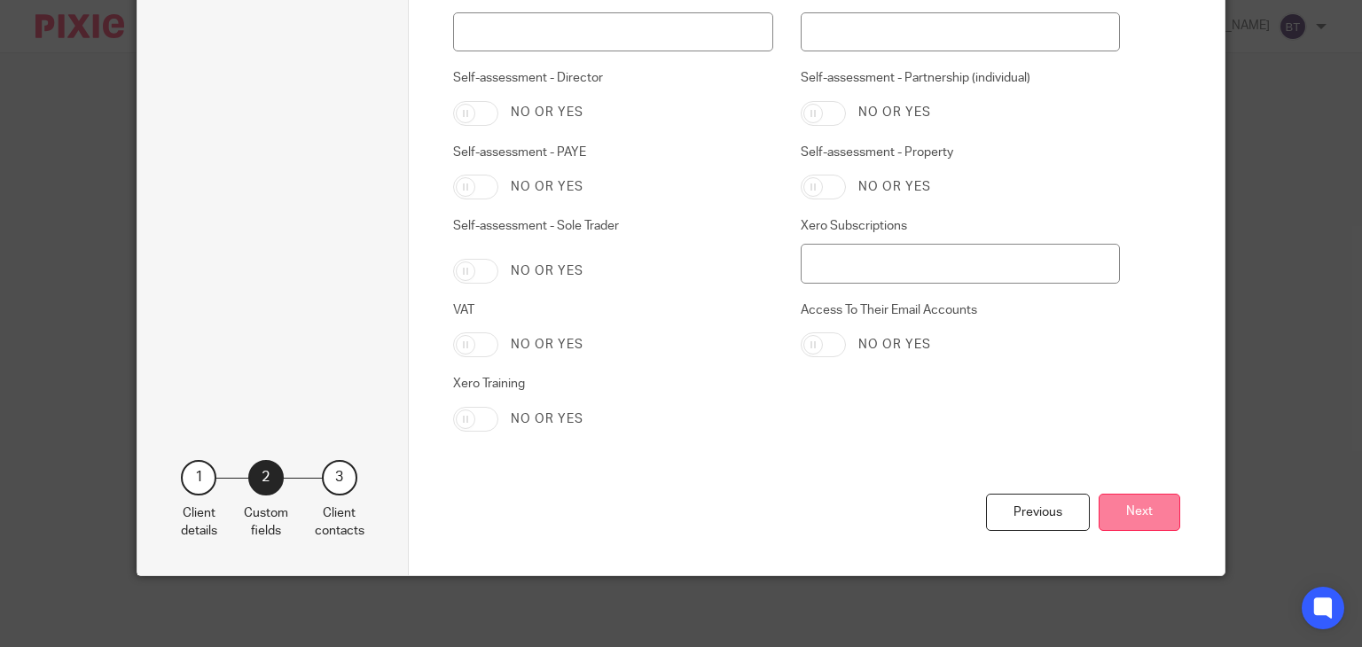
click at [1158, 509] on button "Next" at bounding box center [1140, 513] width 82 height 38
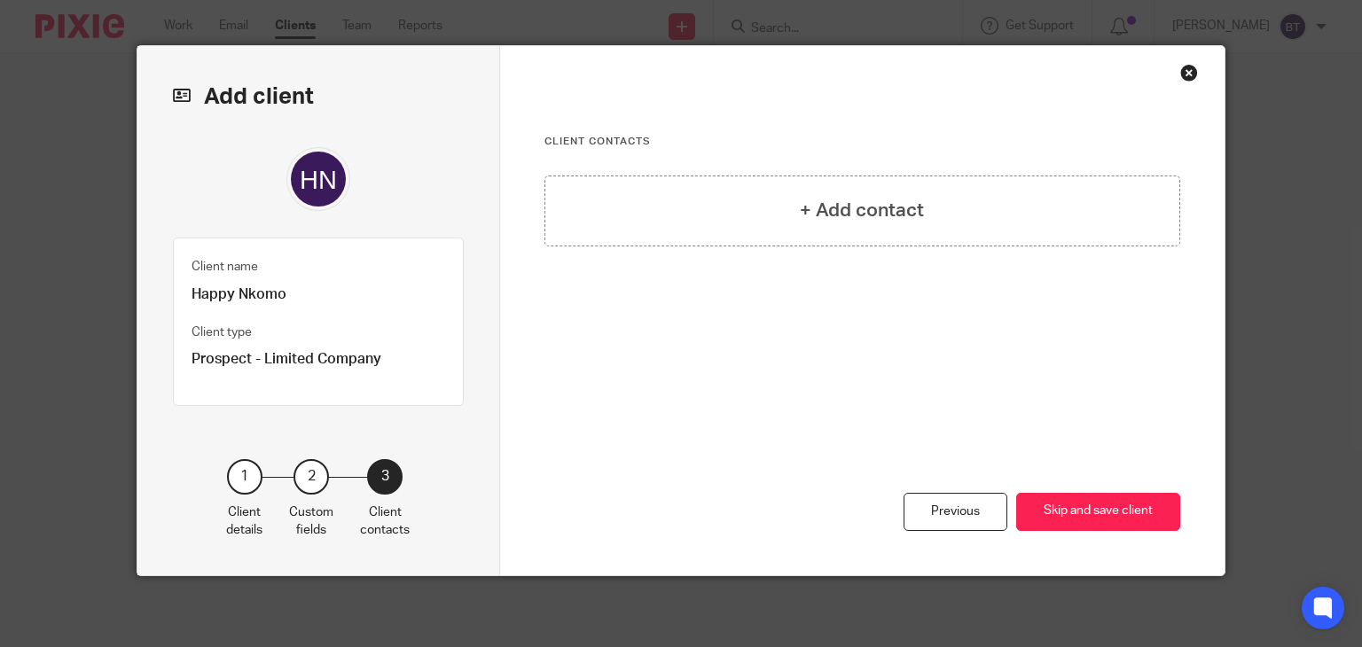
scroll to position [24, 0]
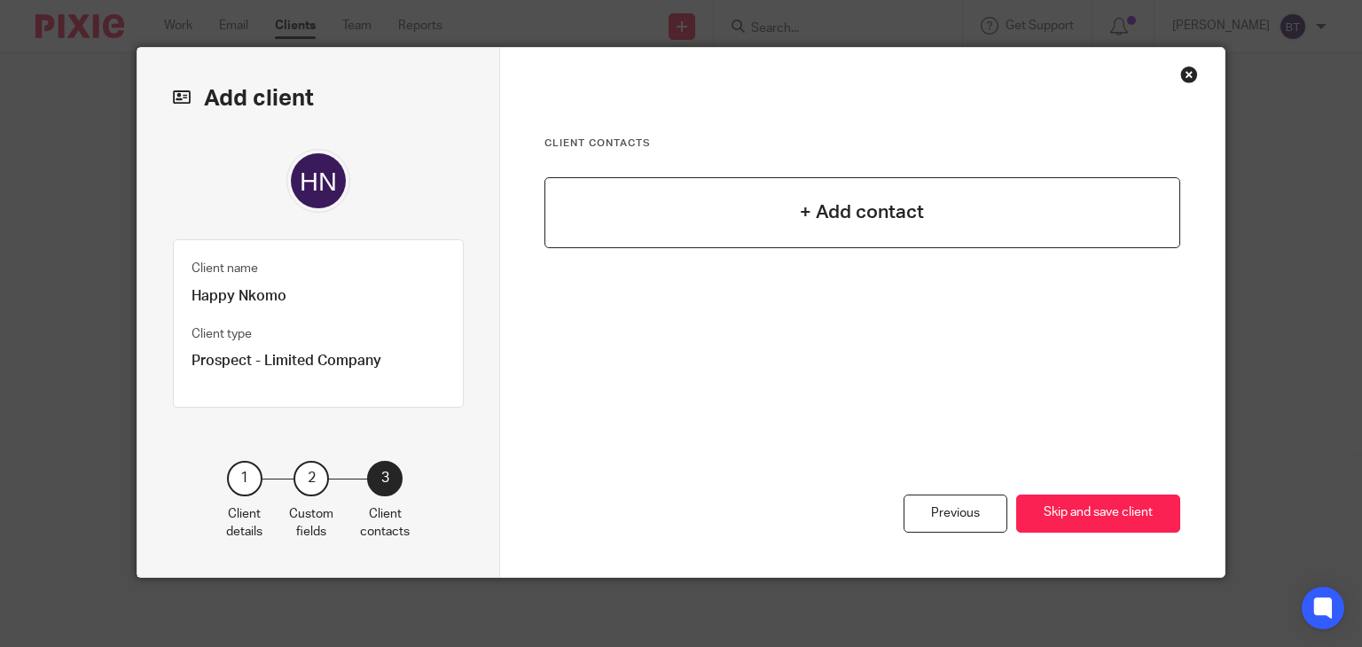
click at [885, 221] on h4 "+ Add contact" at bounding box center [862, 212] width 124 height 27
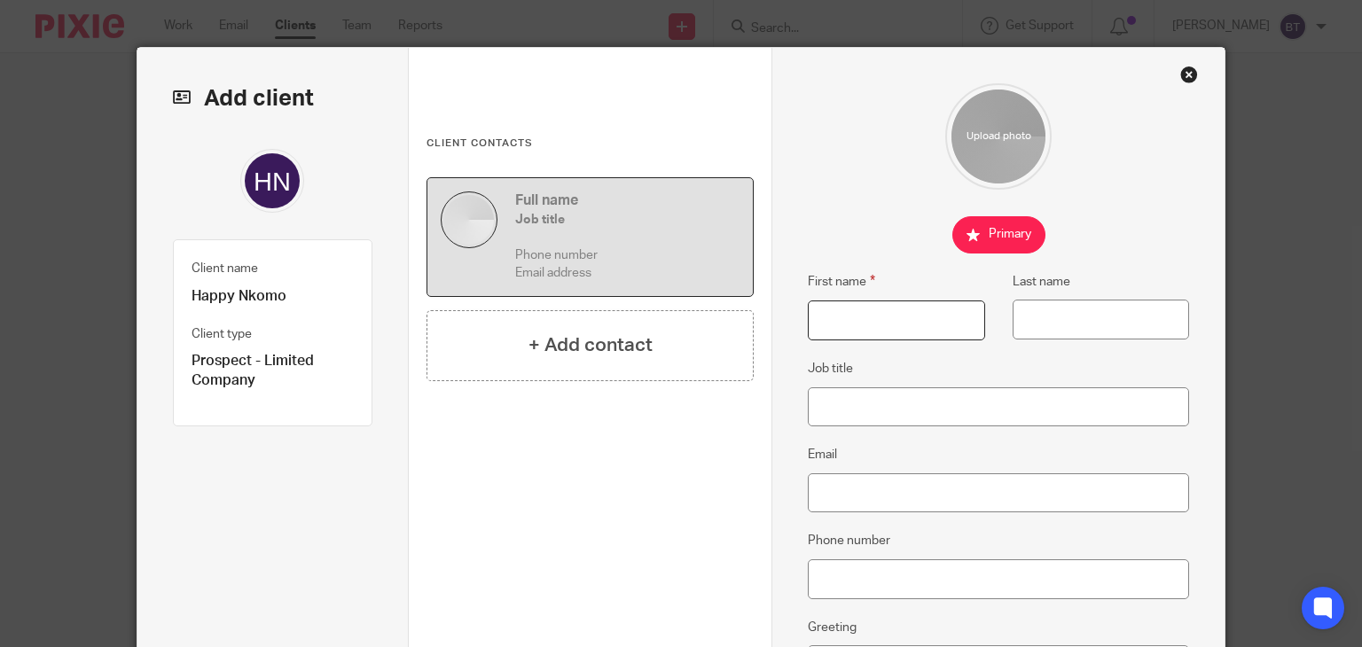
click at [852, 322] on input "First name" at bounding box center [896, 321] width 176 height 40
type input "Happy"
type input "Nkomo"
click at [824, 490] on input "Email" at bounding box center [998, 494] width 381 height 40
click at [905, 507] on input "Email" at bounding box center [998, 494] width 381 height 40
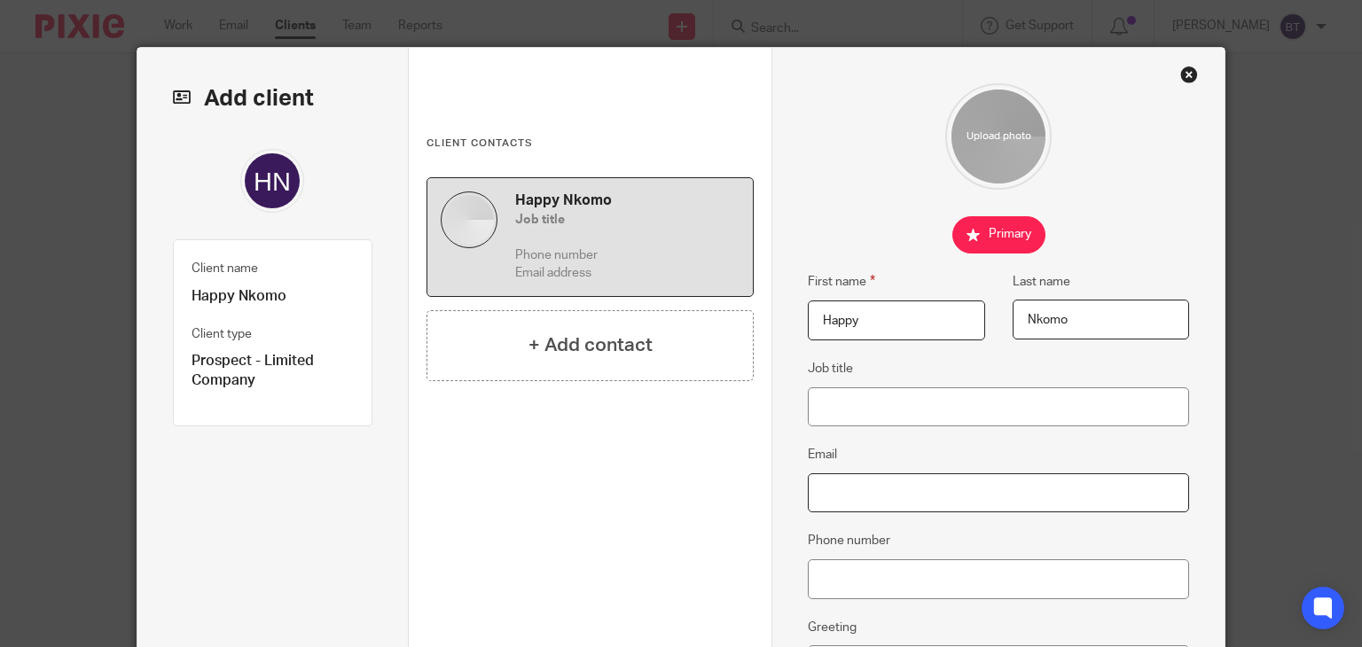
paste input "Cleans@endless-services.co.uk"
type input "Cleans@endless-services.co.uk"
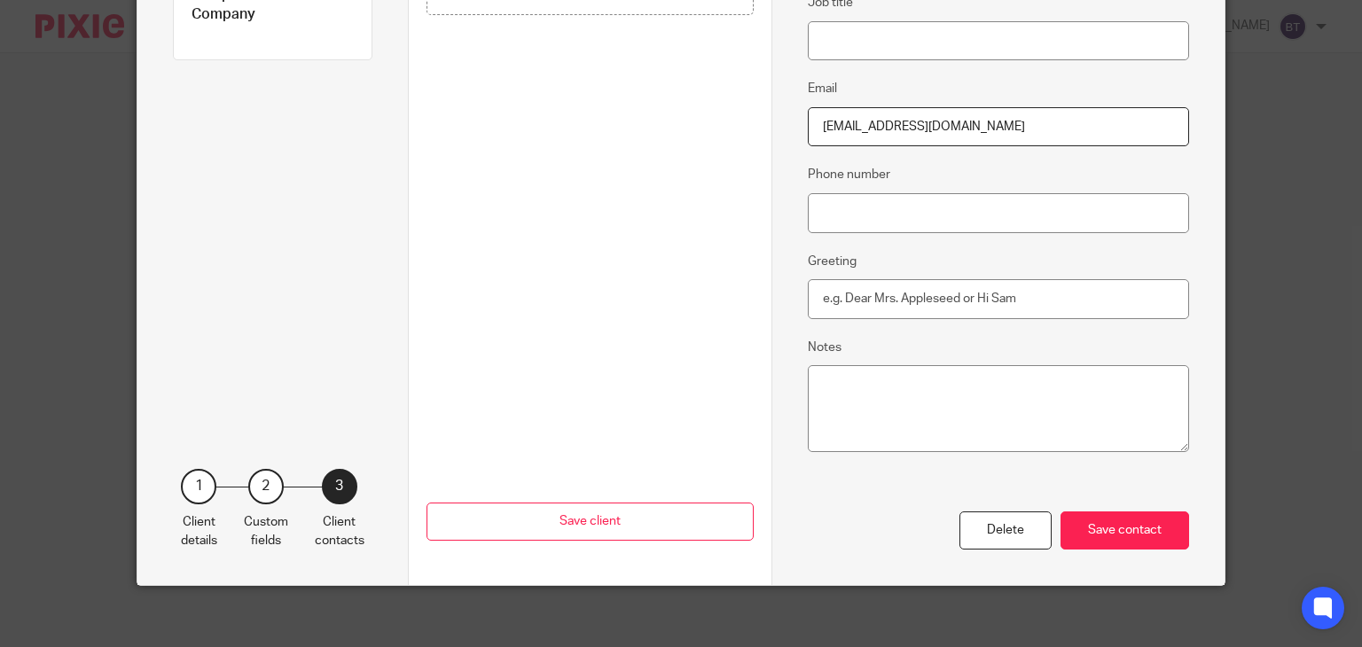
scroll to position [394, 0]
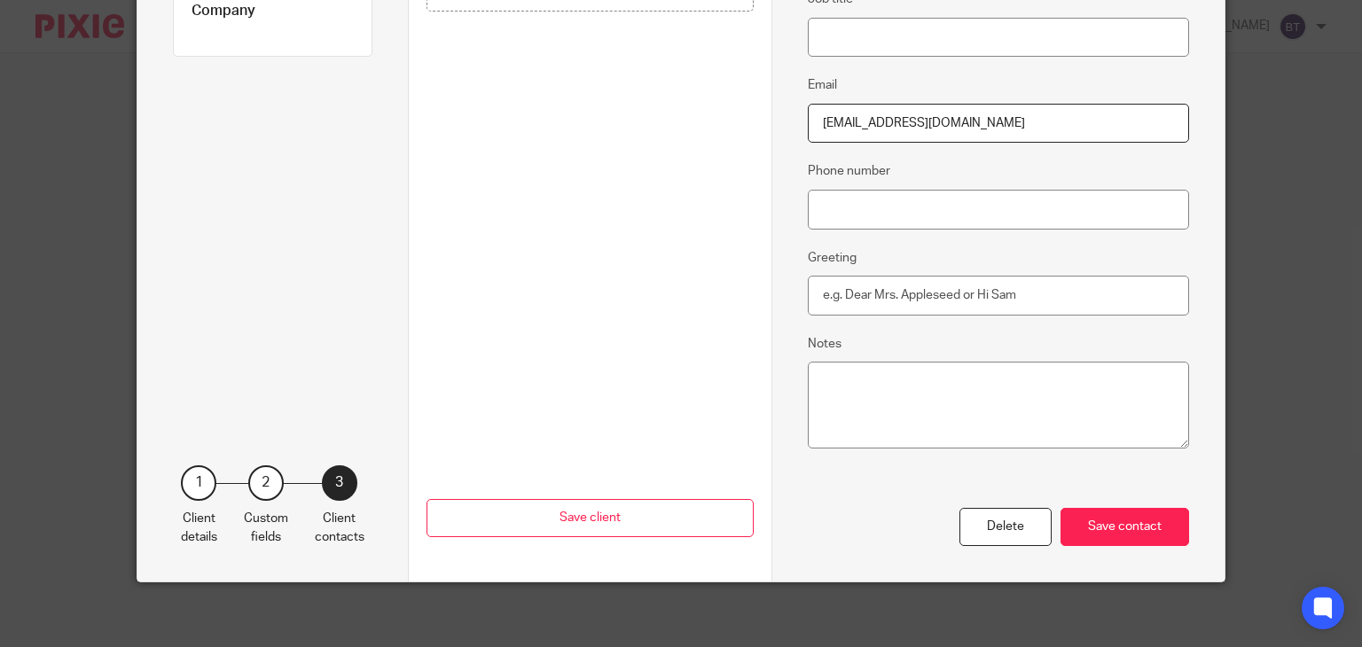
click at [1136, 547] on div "First name Happy Last name Nkomo Job title Email Cleans@endless-services.co.uk …" at bounding box center [998, 130] width 453 height 904
click at [1130, 534] on div "Save contact" at bounding box center [1125, 527] width 129 height 38
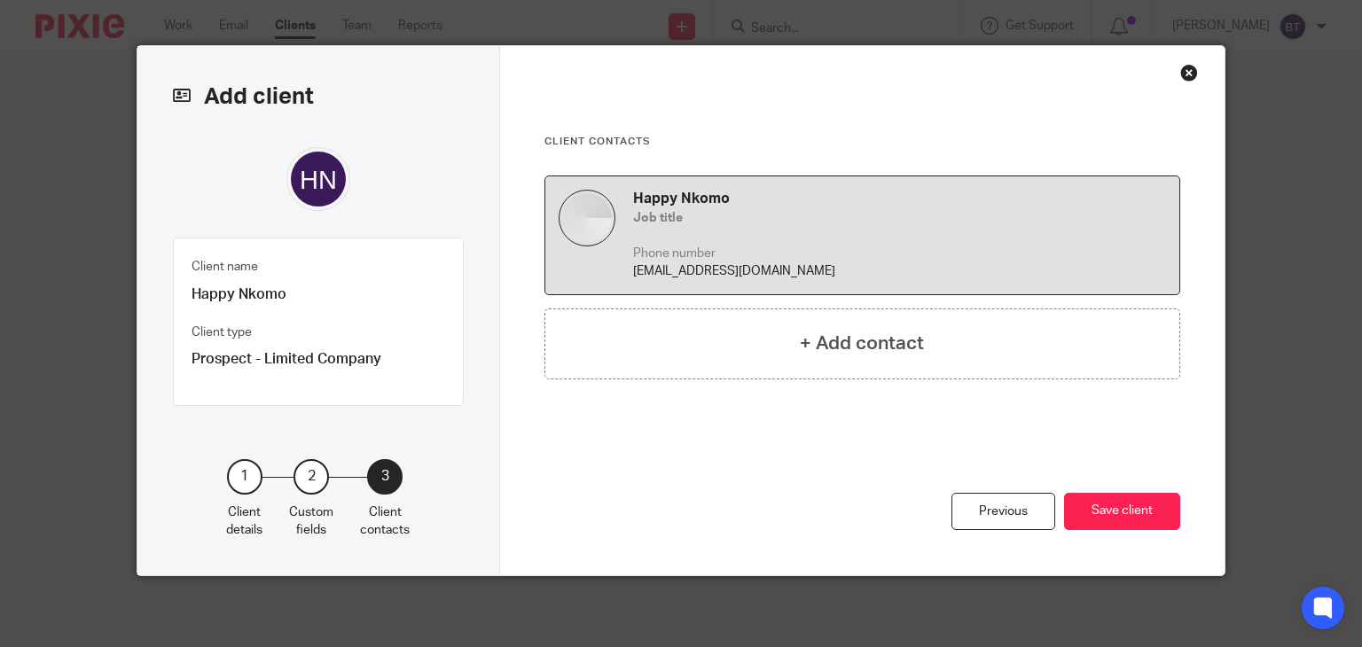
scroll to position [24, 0]
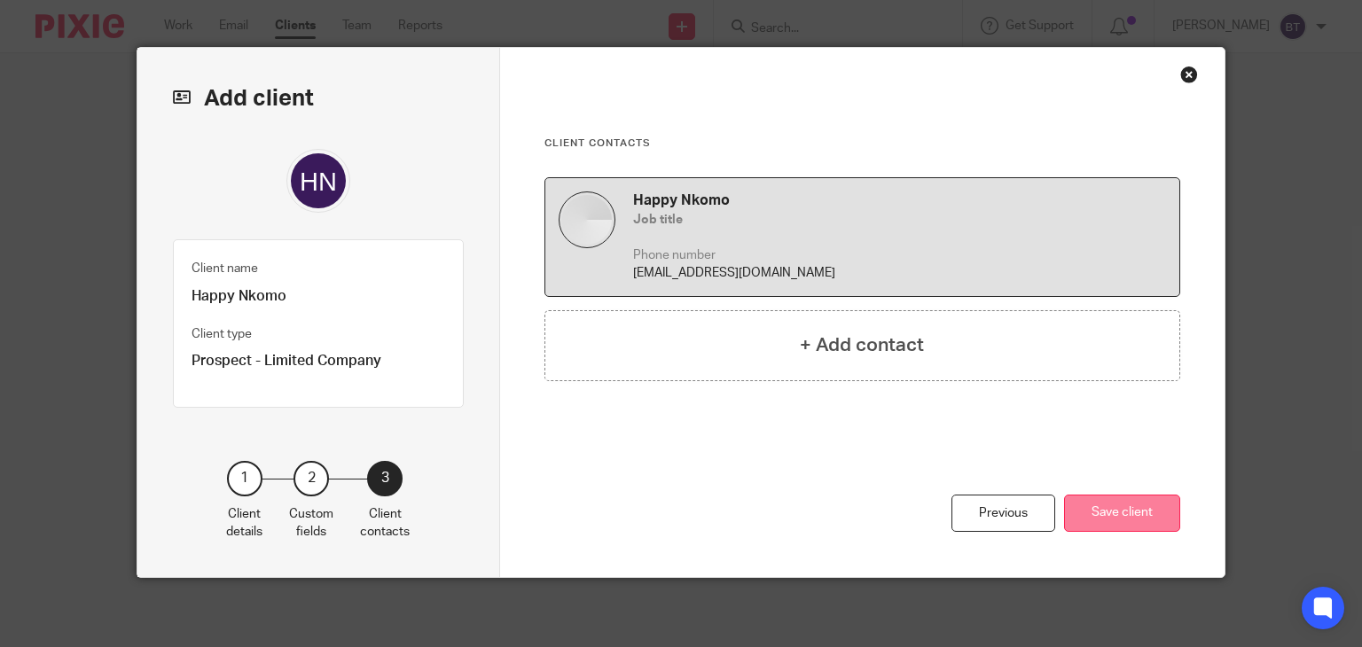
click at [1125, 515] on button "Save client" at bounding box center [1122, 514] width 116 height 38
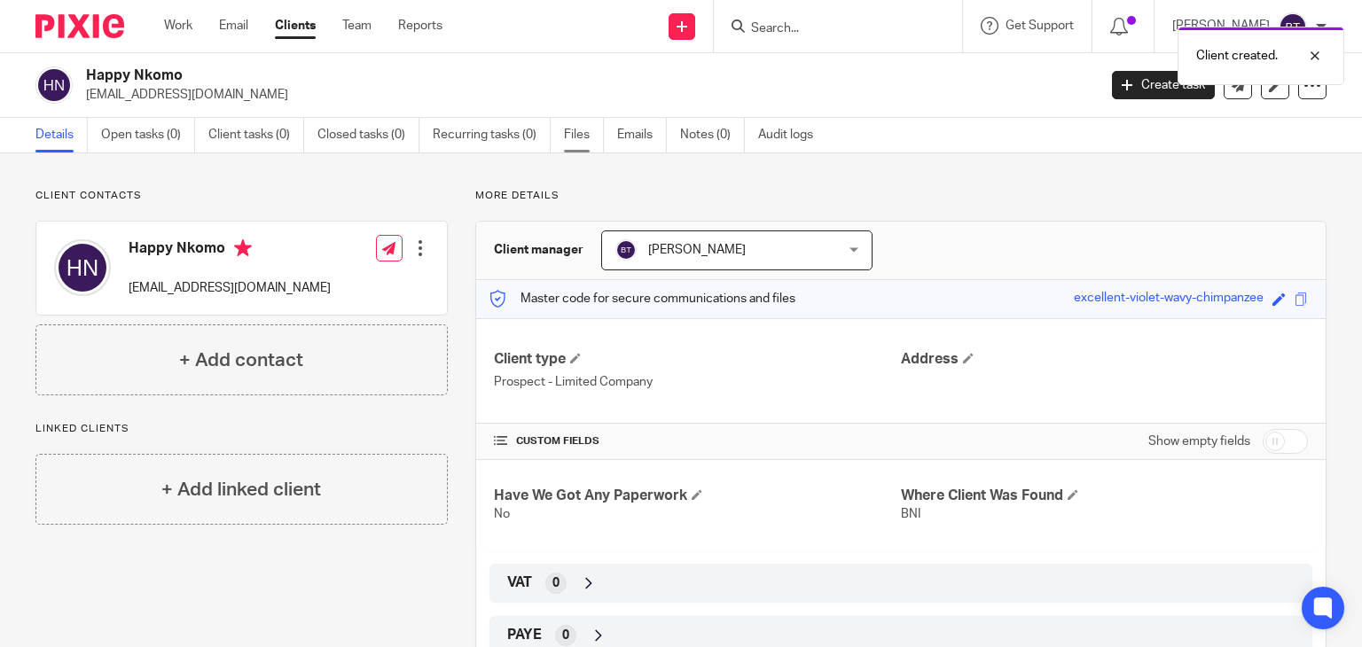
click at [571, 143] on link "Files" at bounding box center [584, 135] width 40 height 35
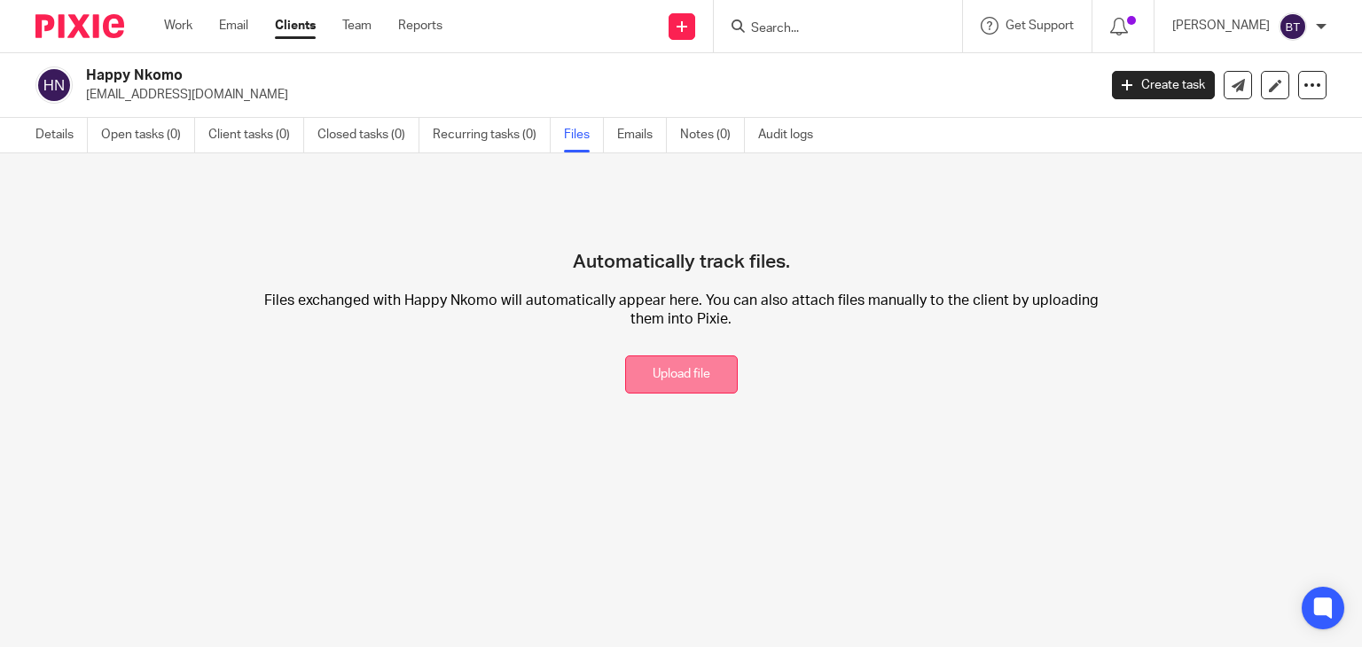
click at [660, 389] on button "Upload file" at bounding box center [681, 375] width 113 height 38
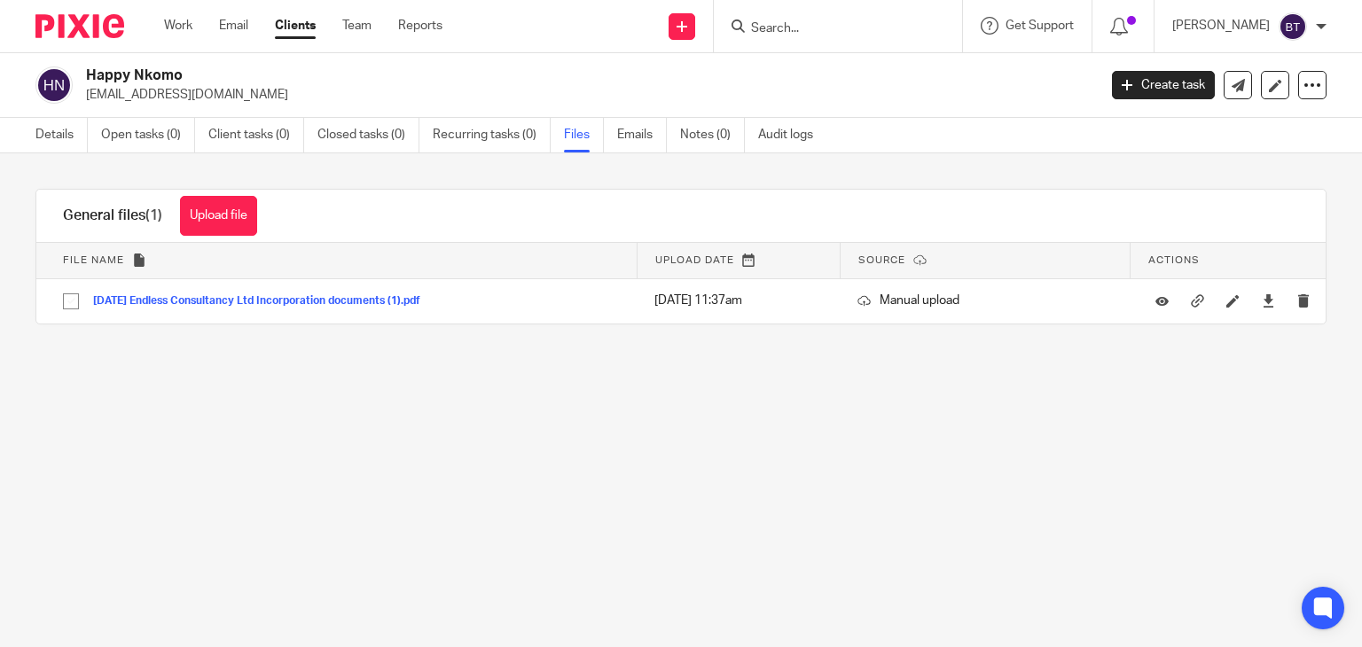
click at [227, 239] on div "General files (1) Upload file Download selected Delete selected" at bounding box center [159, 216] width 247 height 52
click at [227, 232] on button "Upload file" at bounding box center [218, 216] width 77 height 40
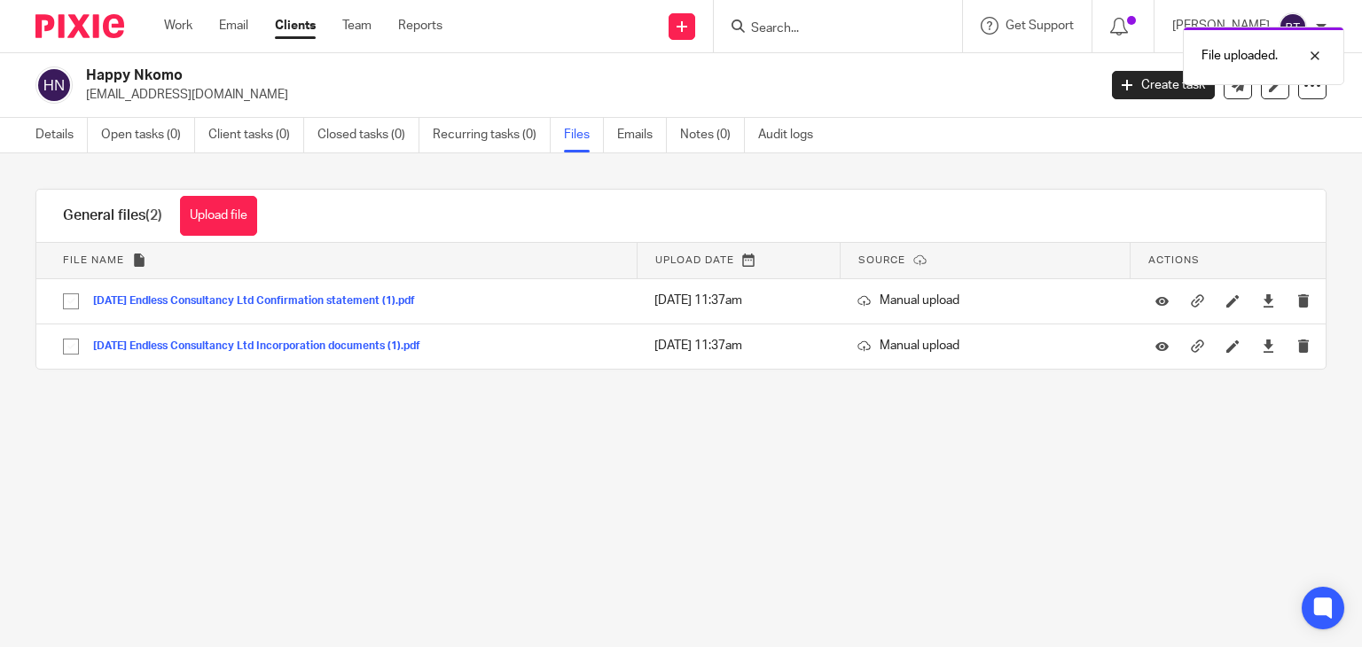
click at [223, 237] on div "General files (2) Upload file Download selected Delete selected" at bounding box center [159, 216] width 247 height 52
click at [220, 224] on button "Upload file" at bounding box center [218, 216] width 77 height 40
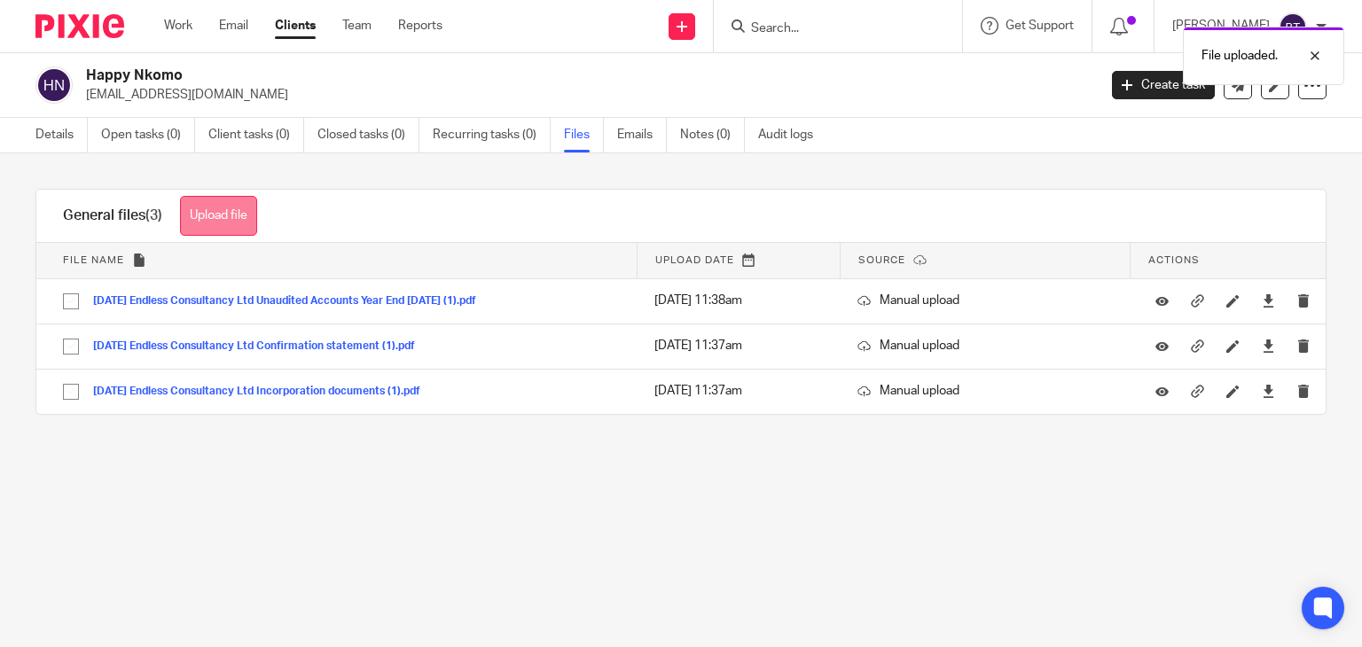
click at [206, 199] on button "Upload file" at bounding box center [218, 216] width 77 height 40
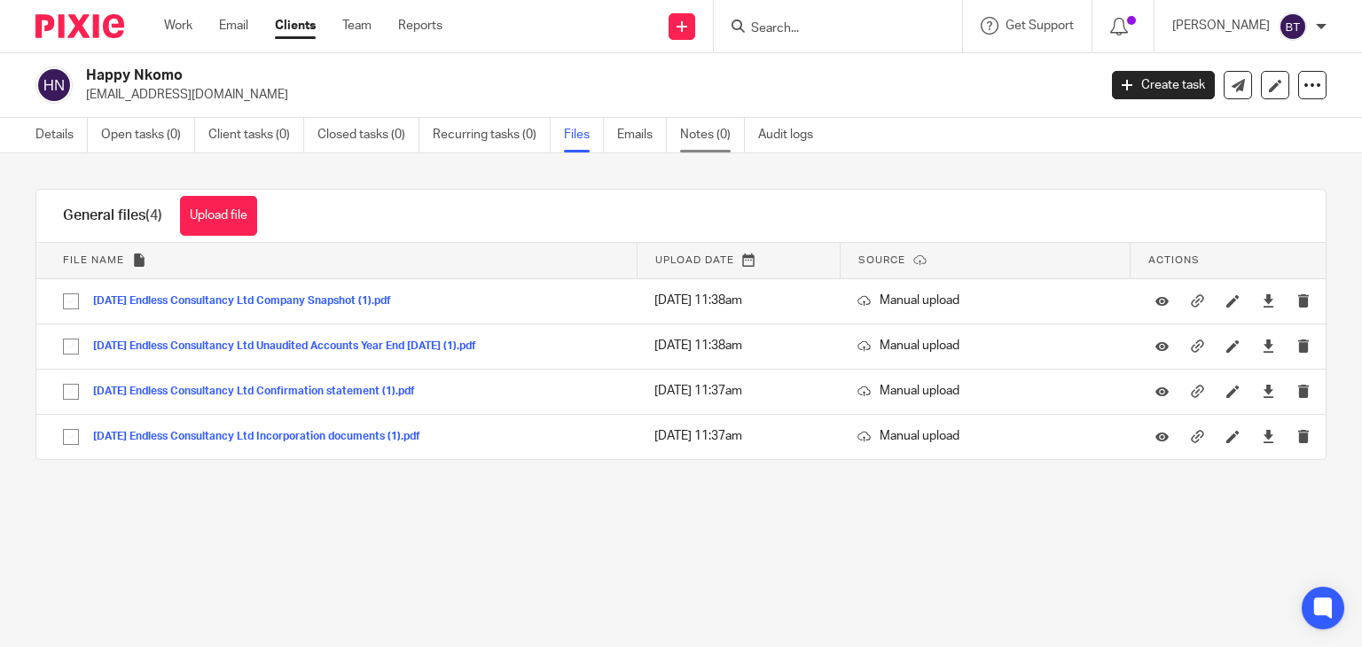
click at [692, 132] on link "Notes (0)" at bounding box center [712, 135] width 65 height 35
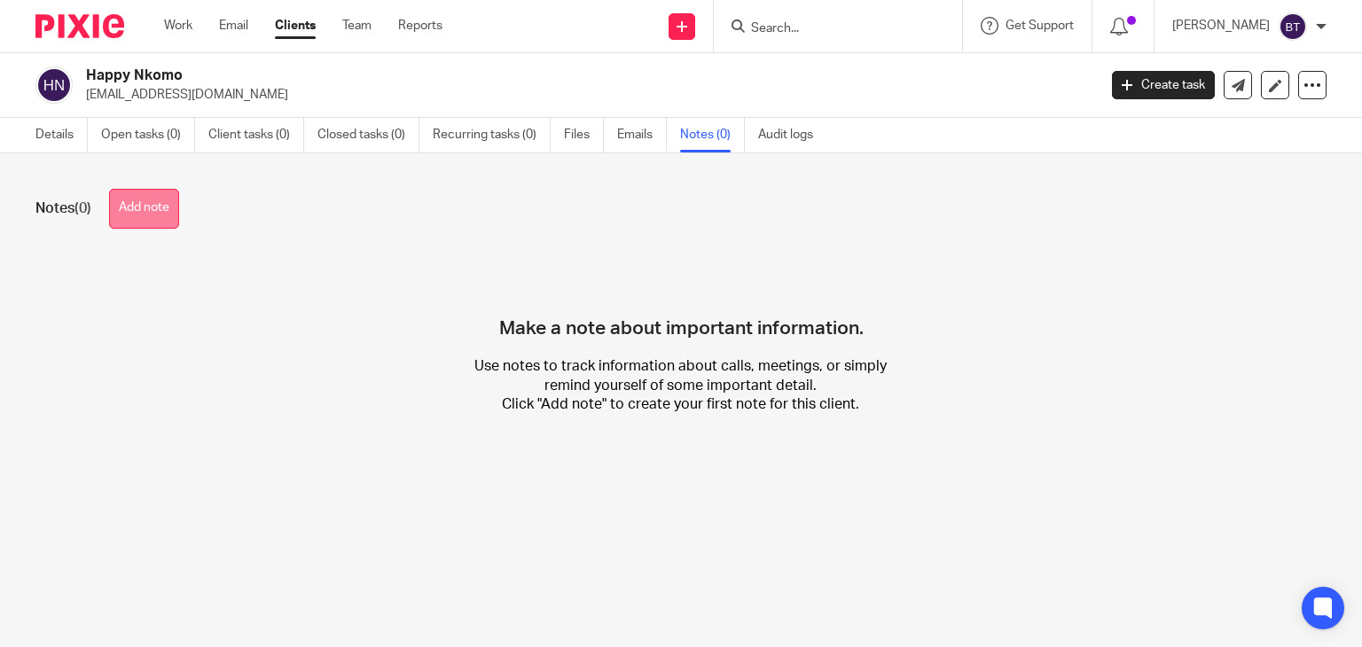
click at [169, 202] on button "Add note" at bounding box center [144, 209] width 70 height 40
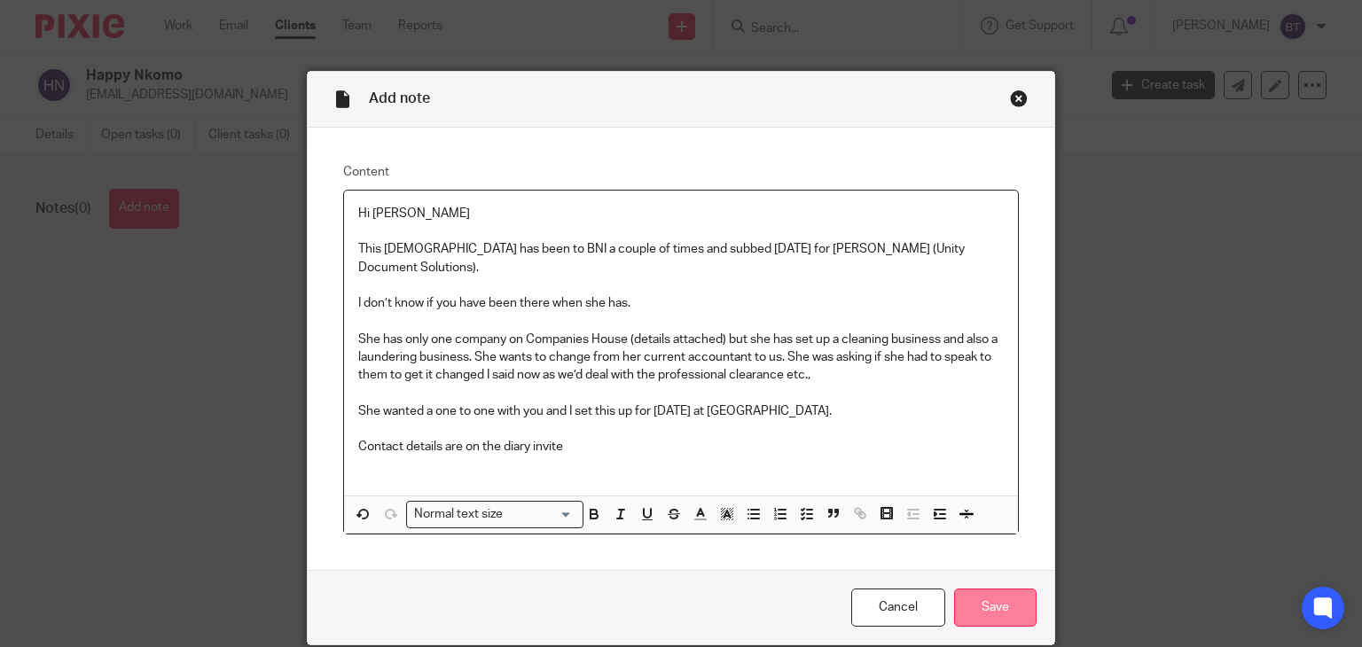
click at [976, 598] on input "Save" at bounding box center [995, 608] width 82 height 38
